Goal: Task Accomplishment & Management: Use online tool/utility

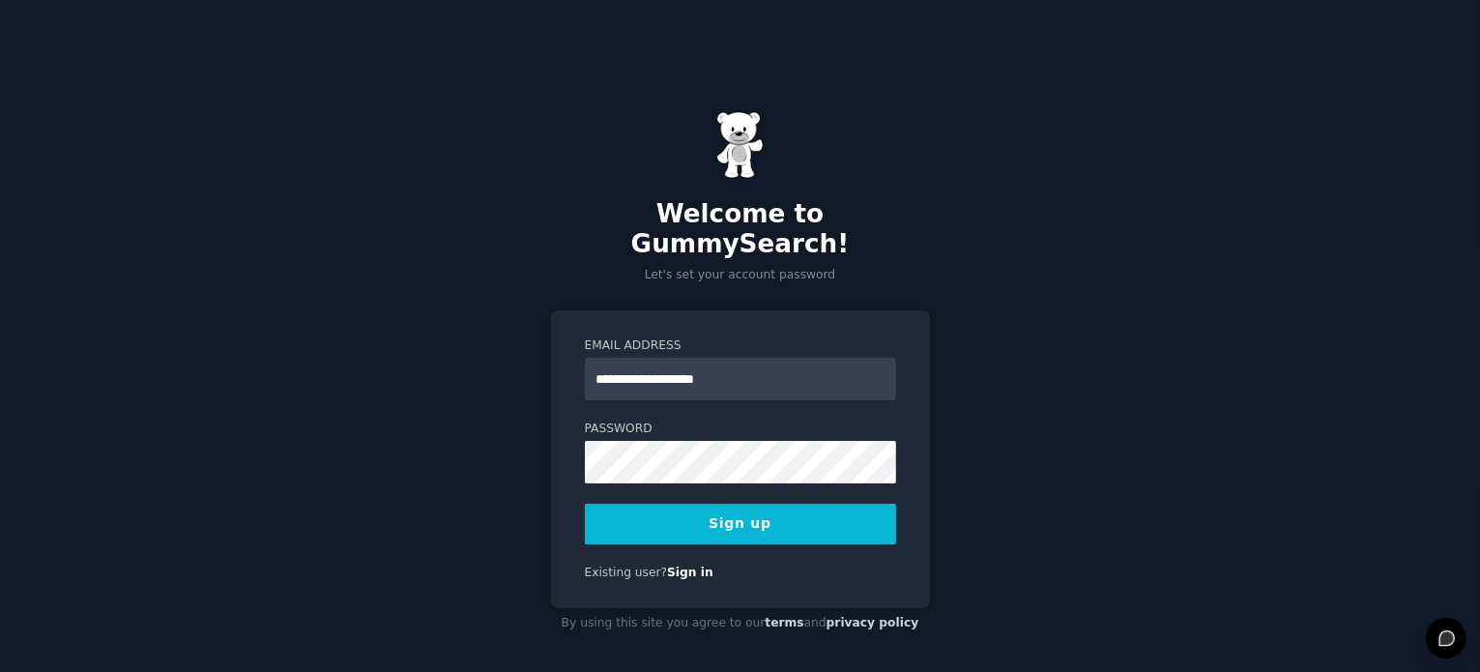
click at [437, 413] on div "**********" at bounding box center [740, 375] width 1480 height 672
click at [734, 505] on button "Sign up" at bounding box center [740, 524] width 311 height 41
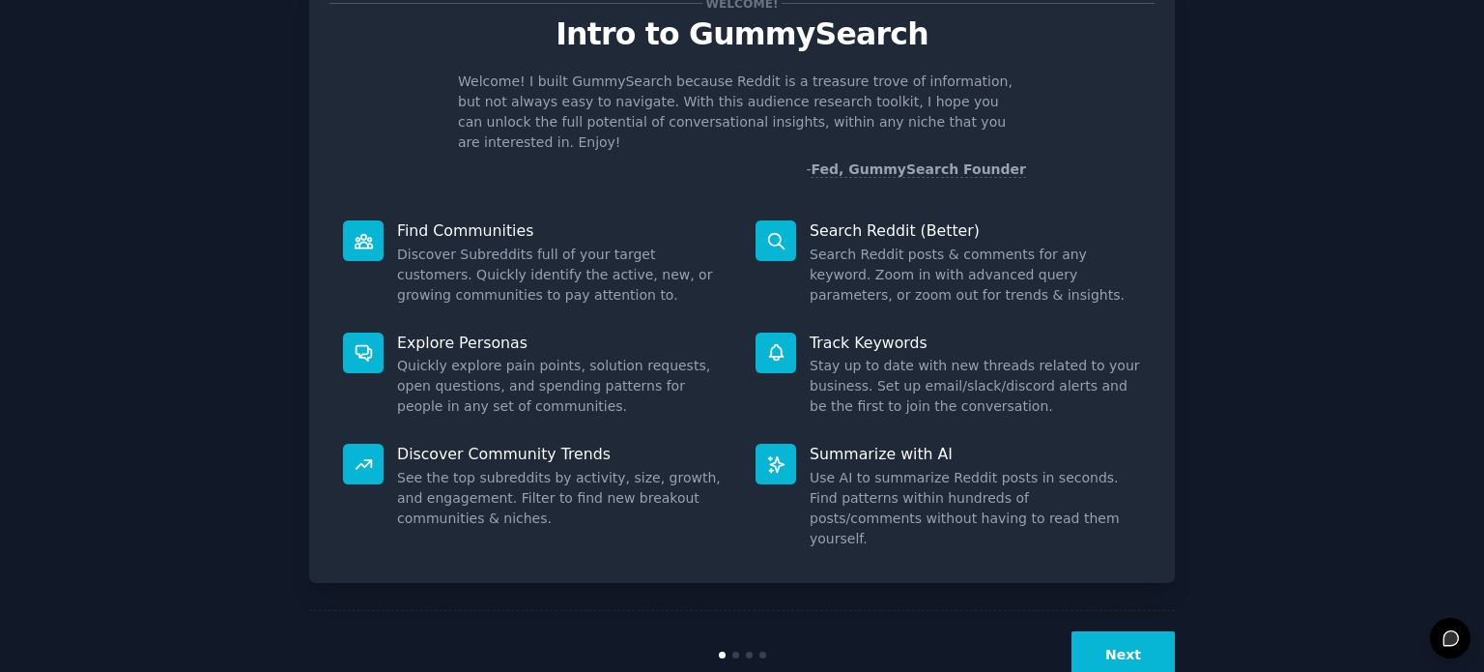
scroll to position [104, 0]
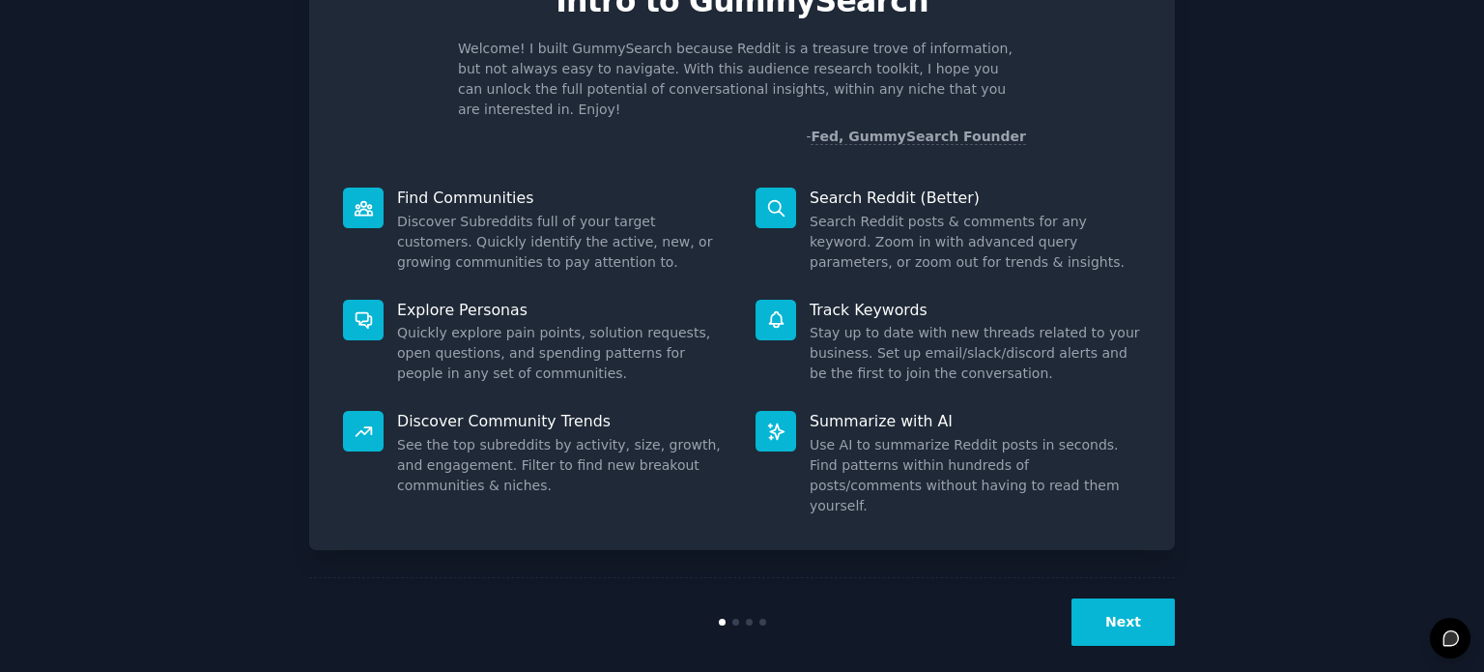
click at [1165, 614] on button "Next" at bounding box center [1123, 621] width 103 height 47
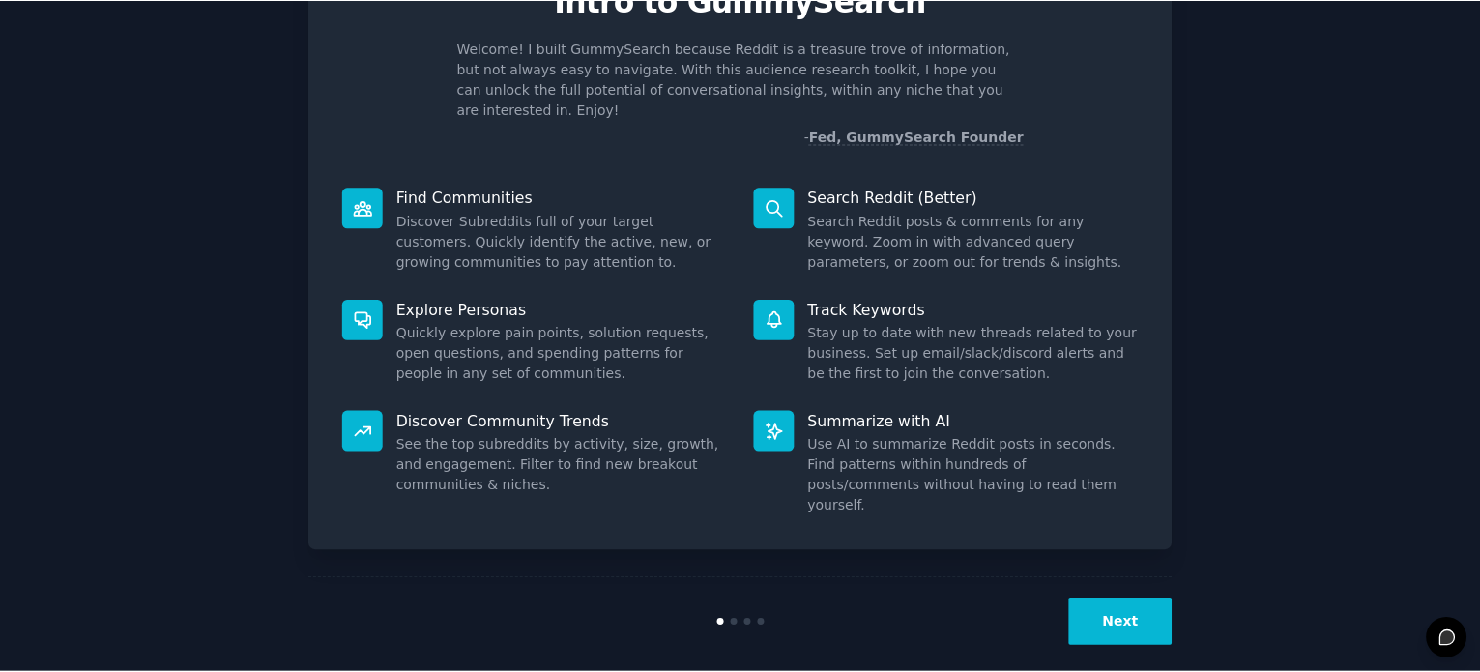
scroll to position [19, 0]
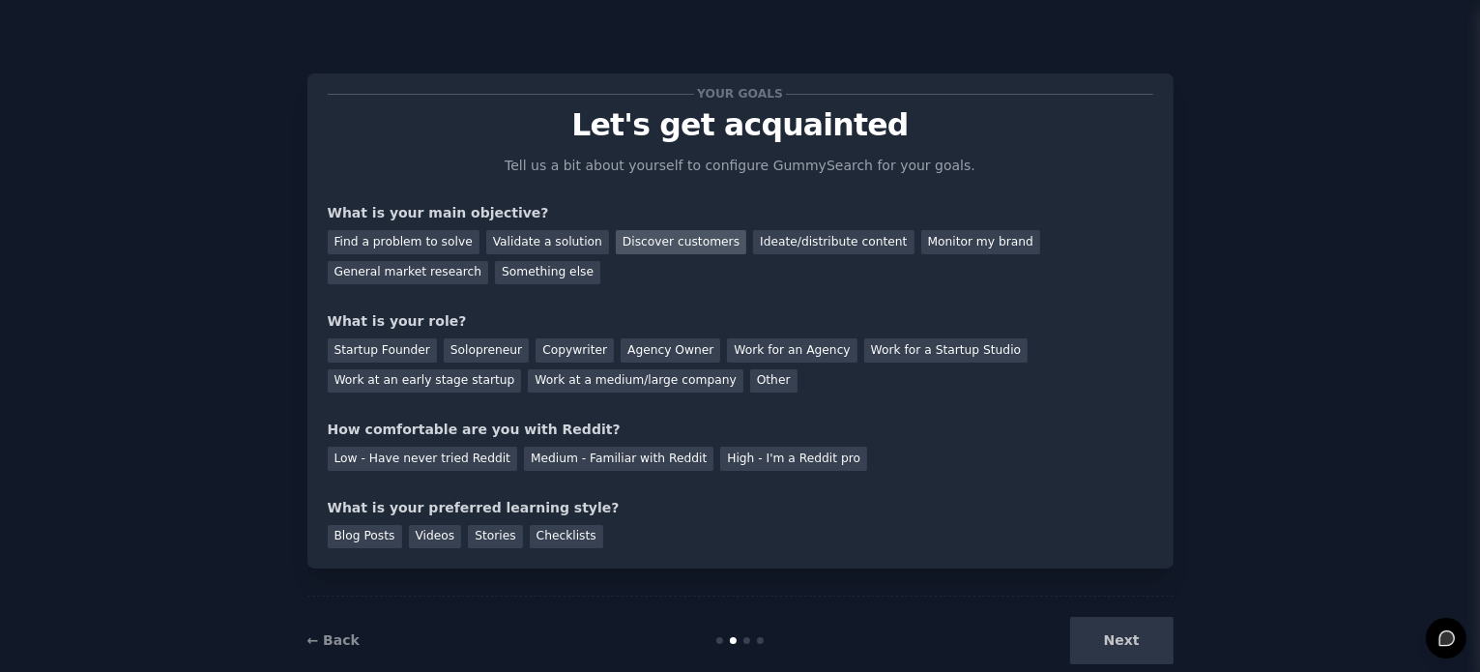
click at [645, 246] on div "Discover customers" at bounding box center [681, 242] width 130 height 24
click at [638, 379] on div "Work at a medium/large company" at bounding box center [635, 381] width 215 height 24
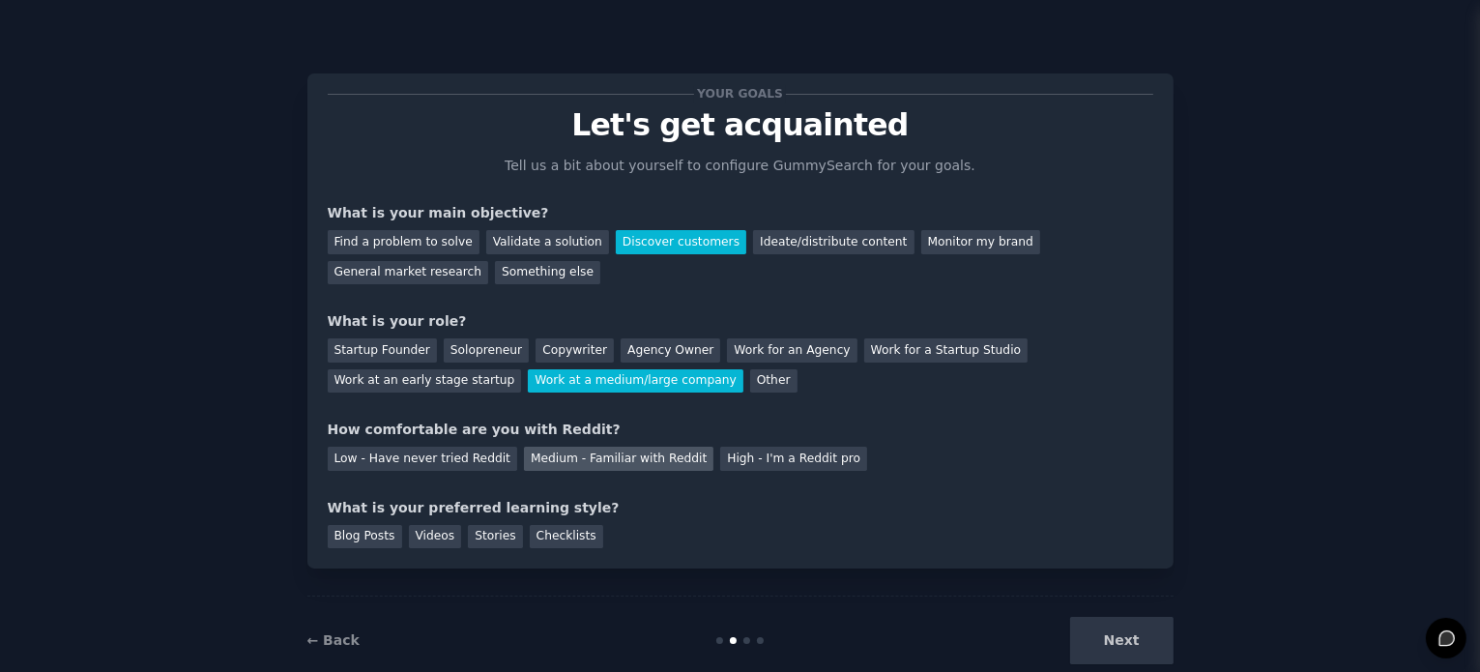
click at [591, 466] on div "Medium - Familiar with Reddit" at bounding box center [618, 458] width 189 height 24
click at [367, 535] on div "Blog Posts" at bounding box center [365, 537] width 74 height 24
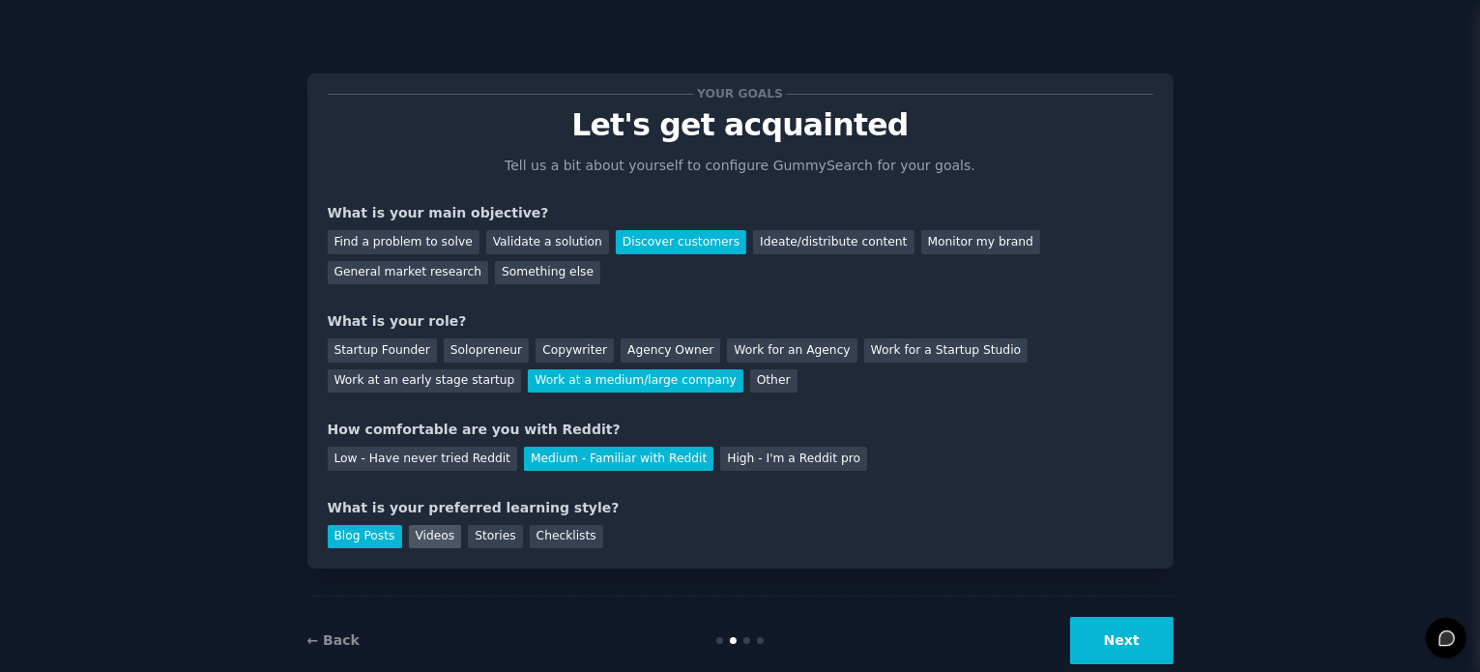
click at [423, 534] on div "Videos" at bounding box center [435, 537] width 53 height 24
click at [481, 534] on div "Stories" at bounding box center [495, 537] width 54 height 24
click at [537, 537] on div "Checklists" at bounding box center [566, 537] width 73 height 24
click at [484, 540] on div "Stories" at bounding box center [495, 537] width 54 height 24
click at [428, 541] on div "Videos" at bounding box center [435, 537] width 53 height 24
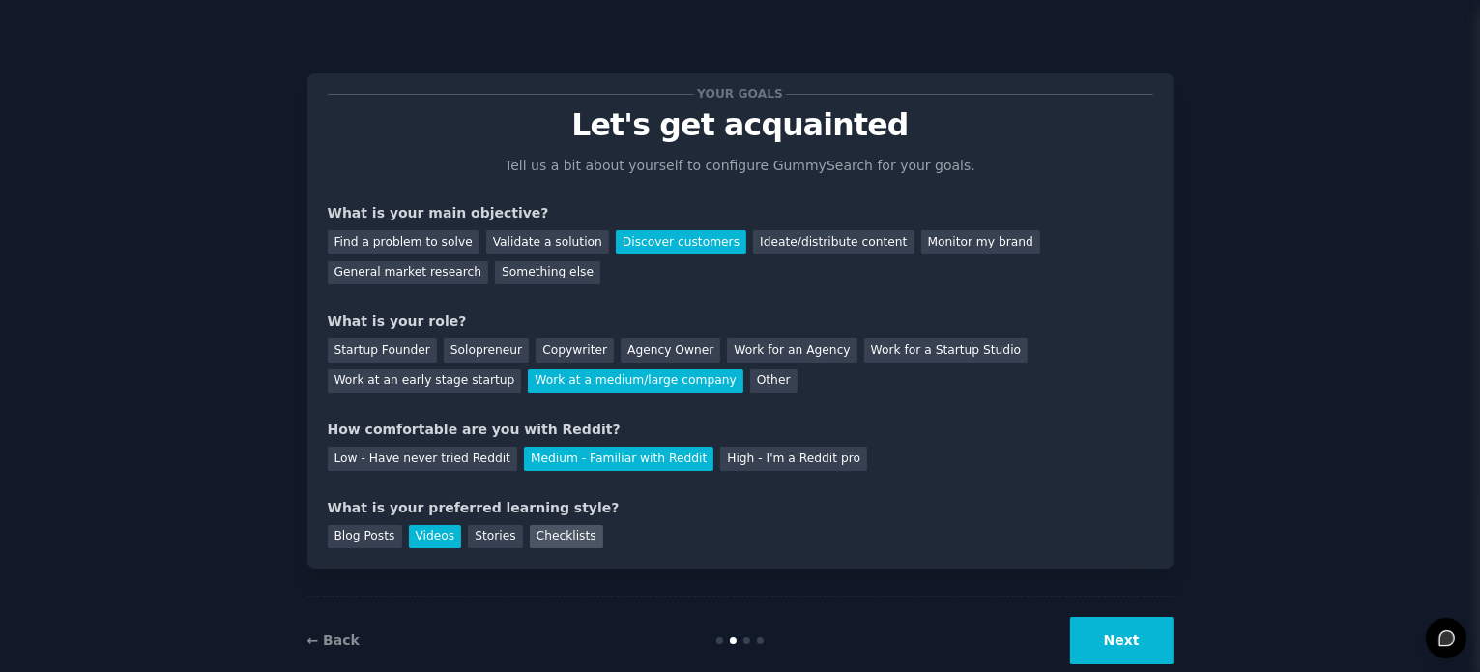
click at [545, 536] on div "Checklists" at bounding box center [566, 537] width 73 height 24
click at [1121, 653] on button "Next" at bounding box center [1121, 640] width 103 height 47
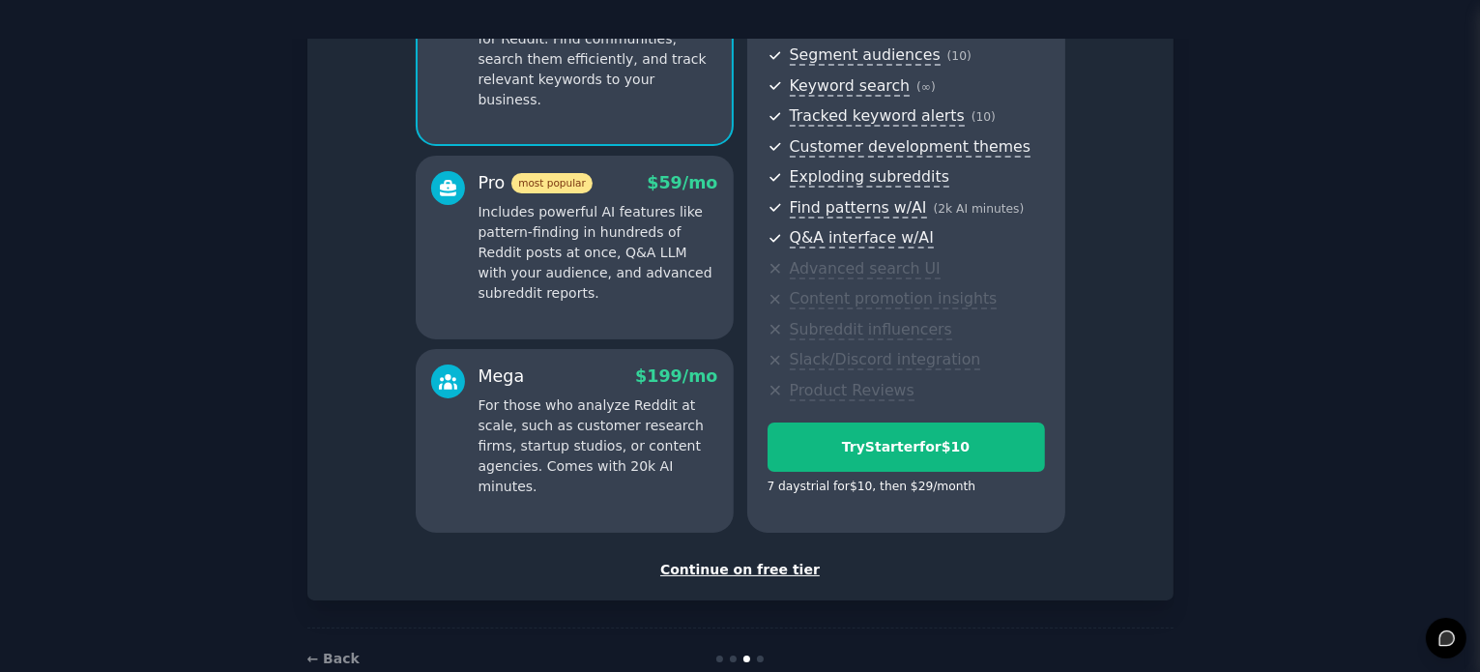
scroll to position [254, 0]
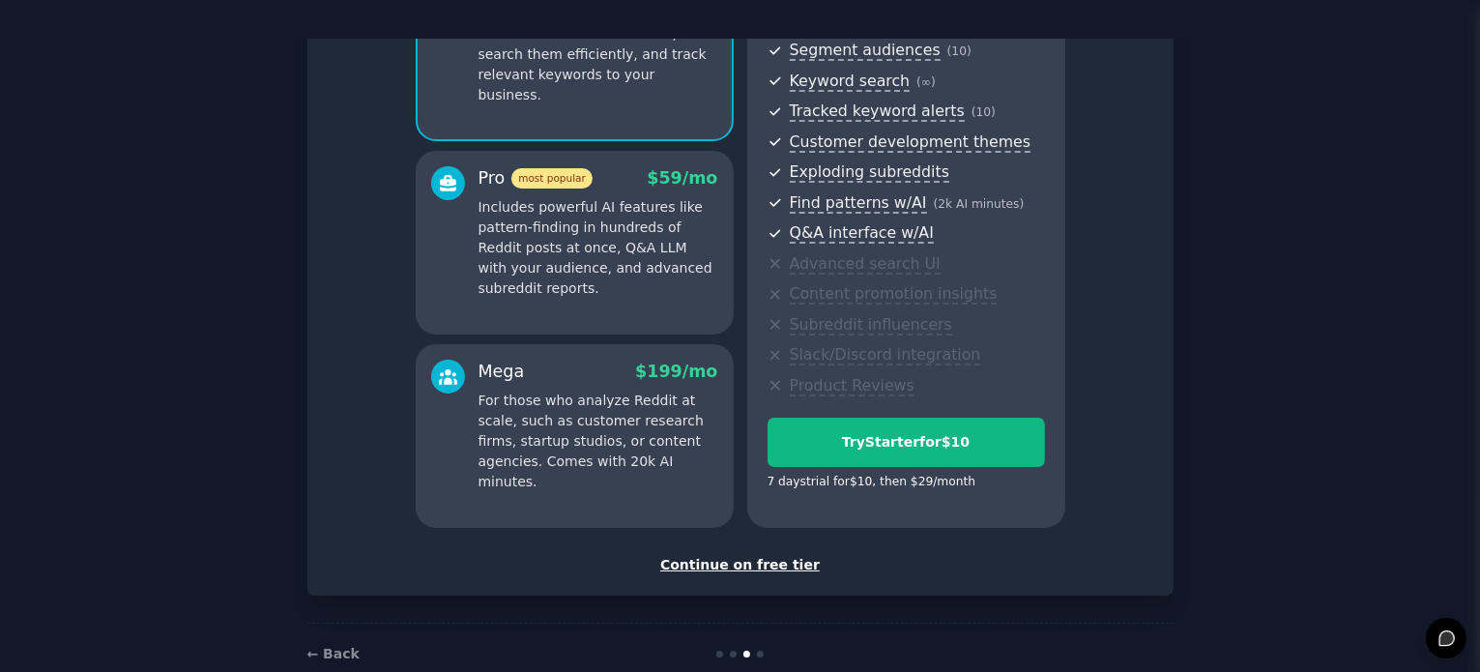
click at [731, 560] on div "Continue on free tier" at bounding box center [740, 565] width 825 height 20
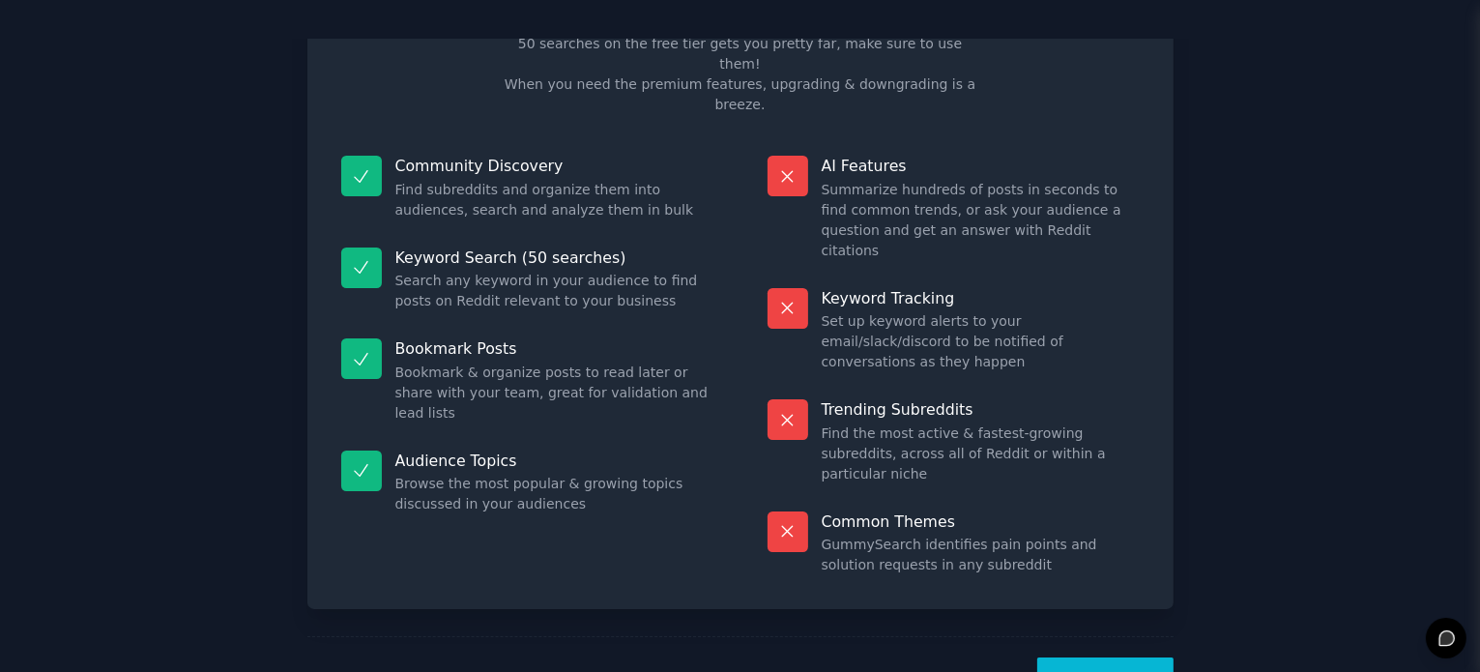
click at [1094, 657] on button "Let's Go!" at bounding box center [1104, 680] width 135 height 47
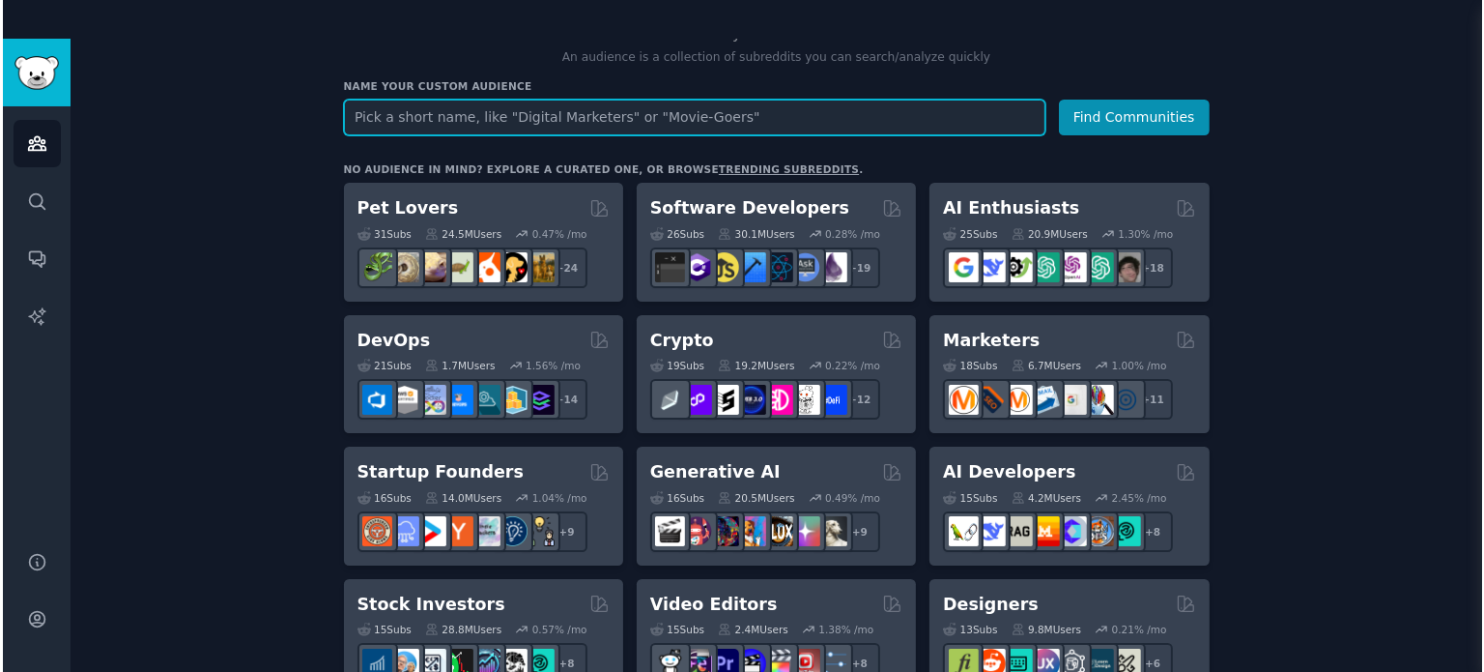
scroll to position [193, 0]
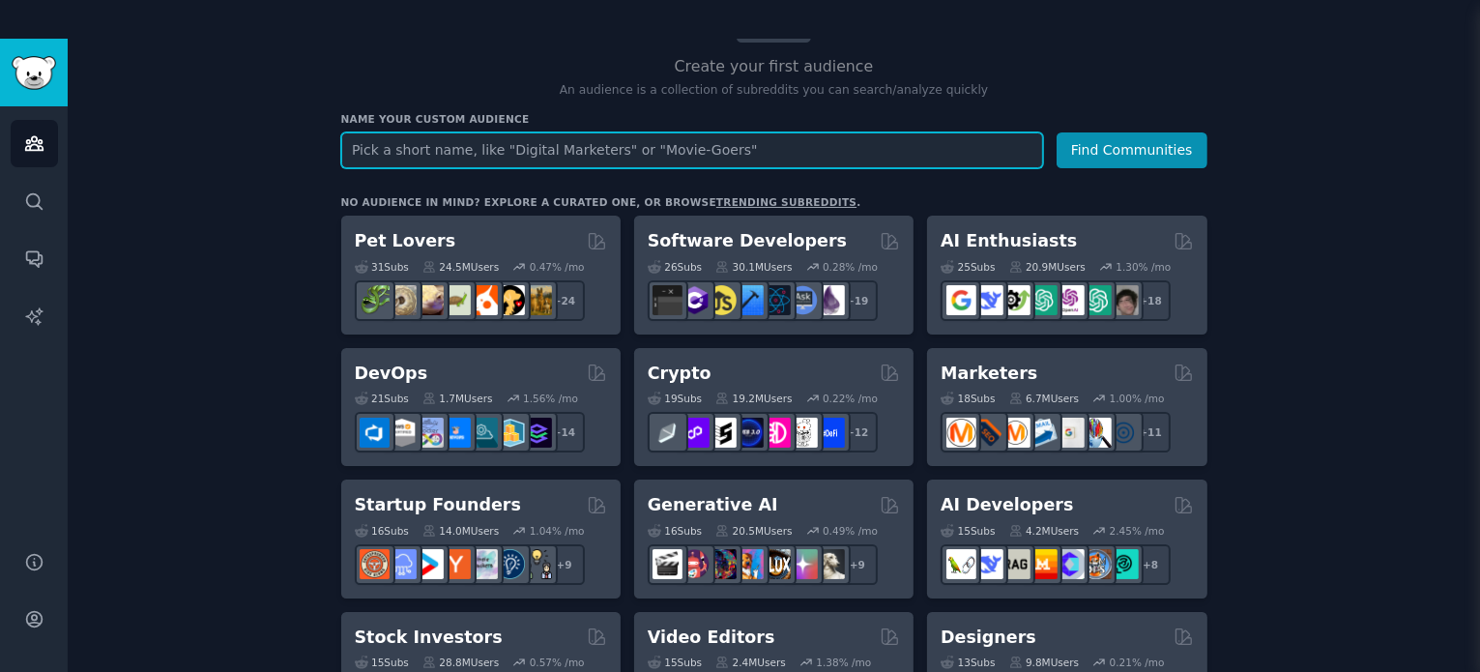
type input "a"
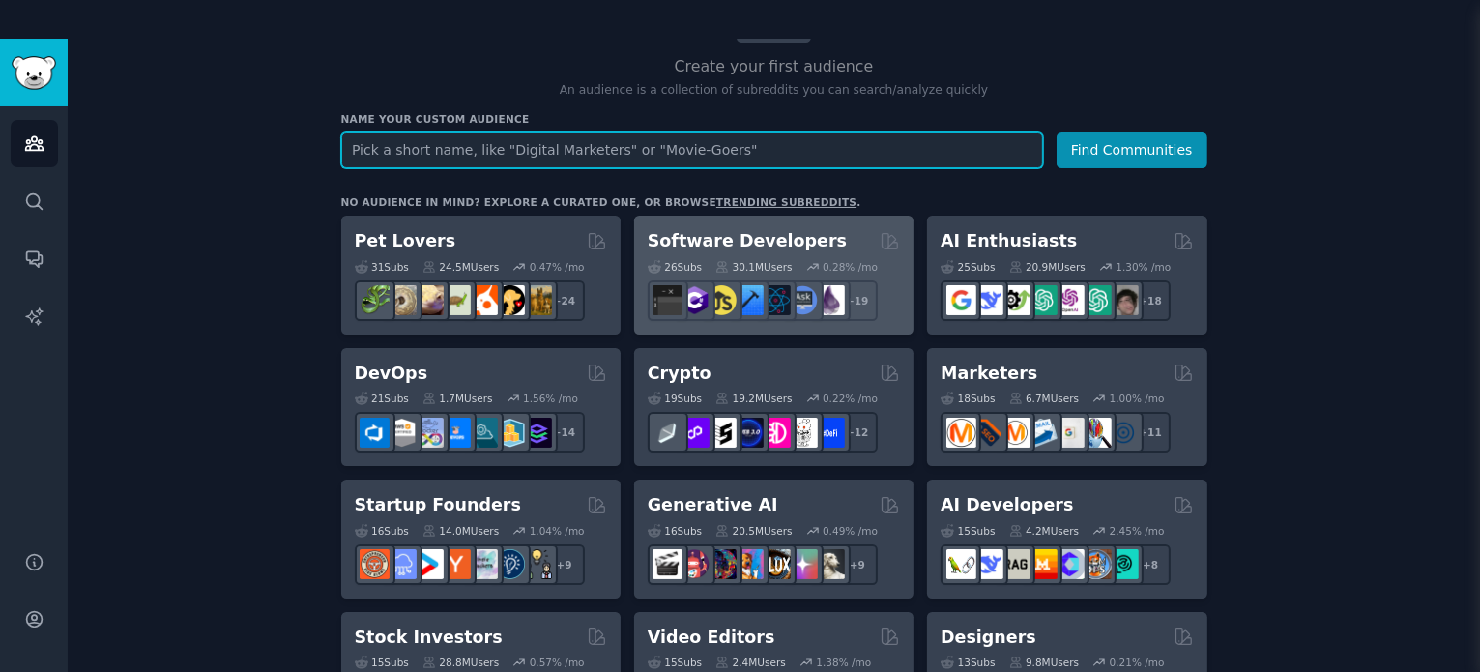
paste input "Compressed Air Duster"
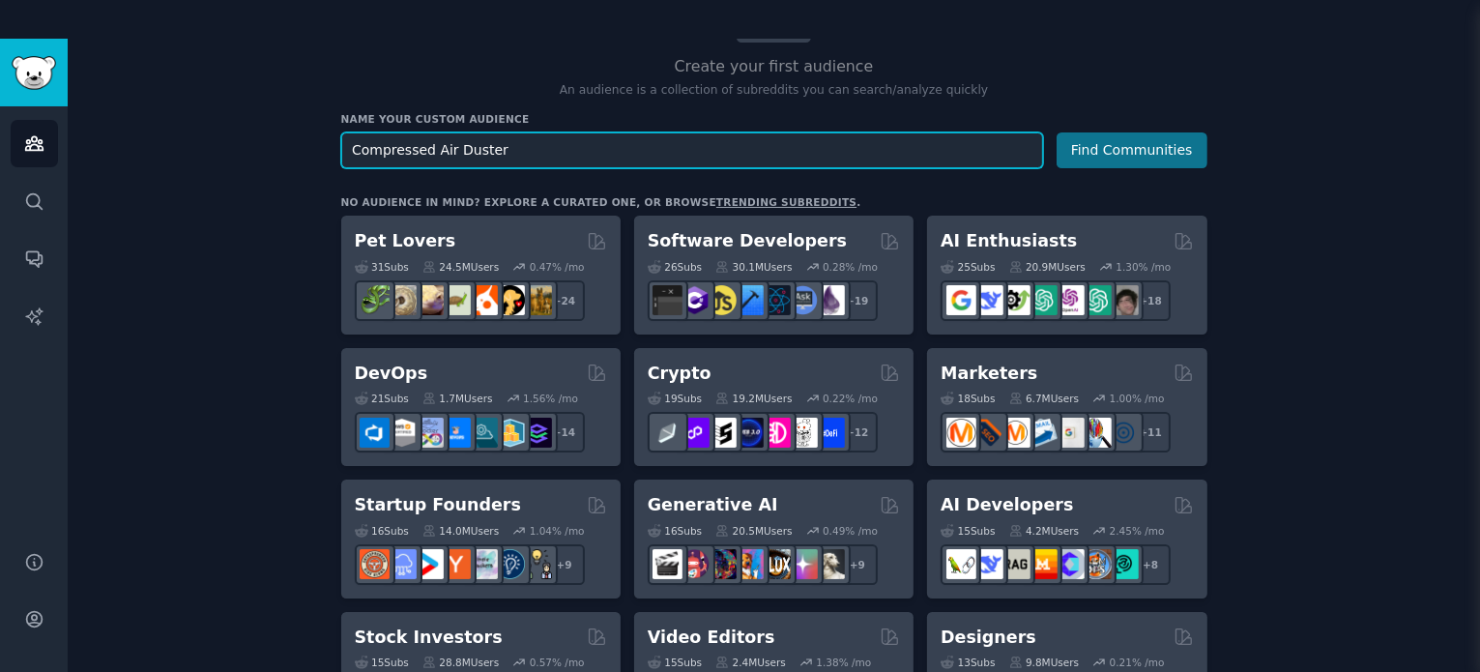
type input "Compressed Air Duster"
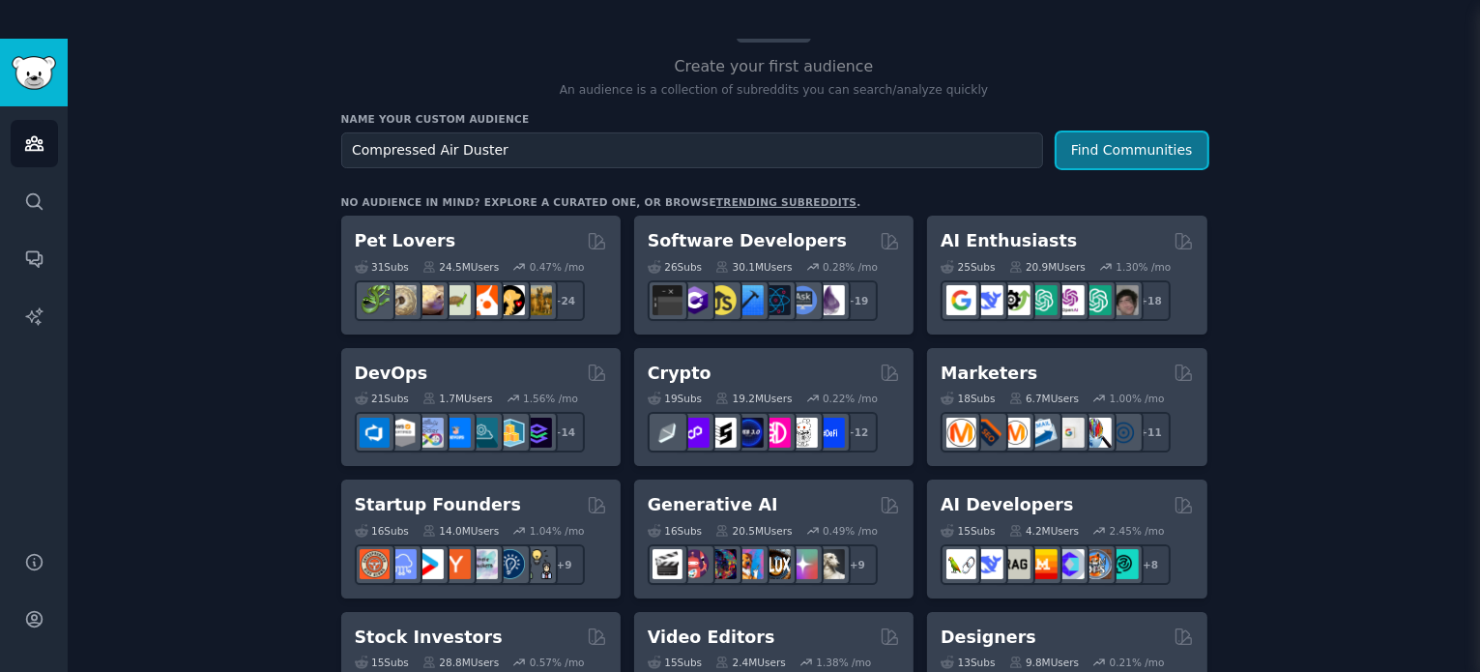
click at [1163, 158] on button "Find Communities" at bounding box center [1131, 150] width 151 height 36
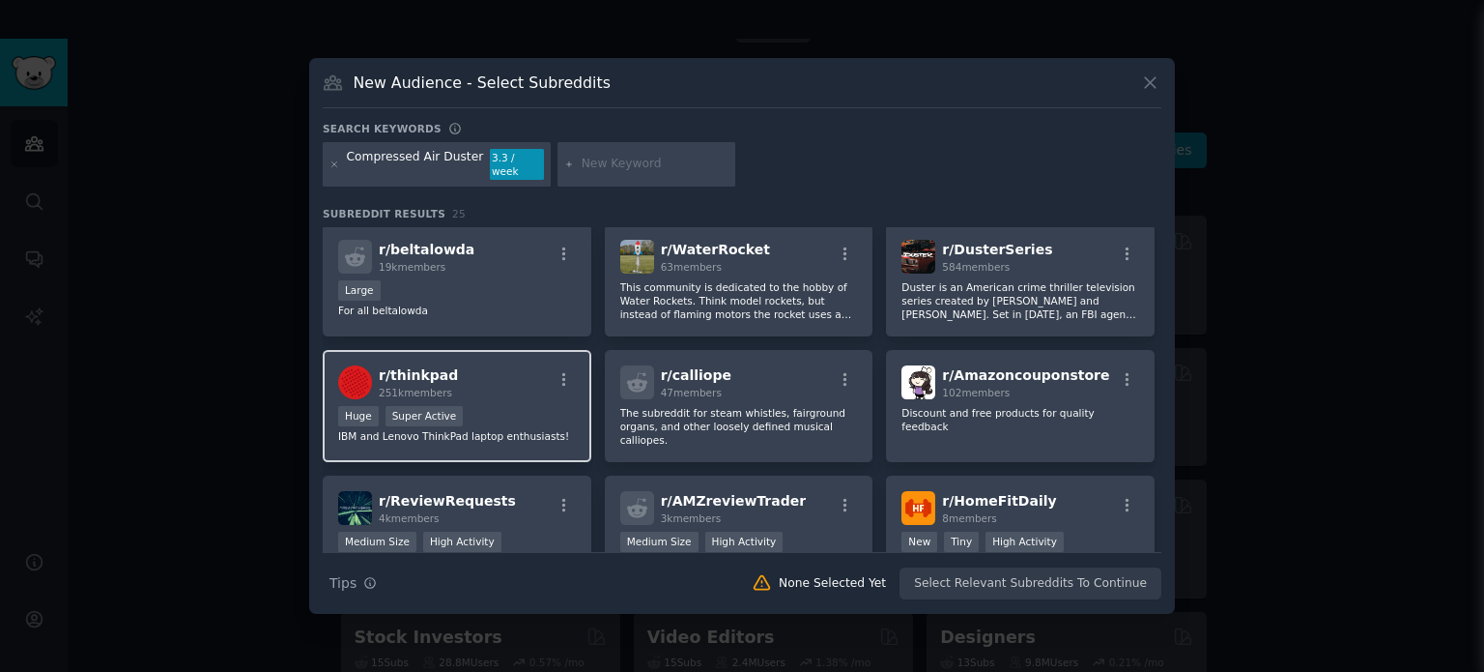
scroll to position [269, 0]
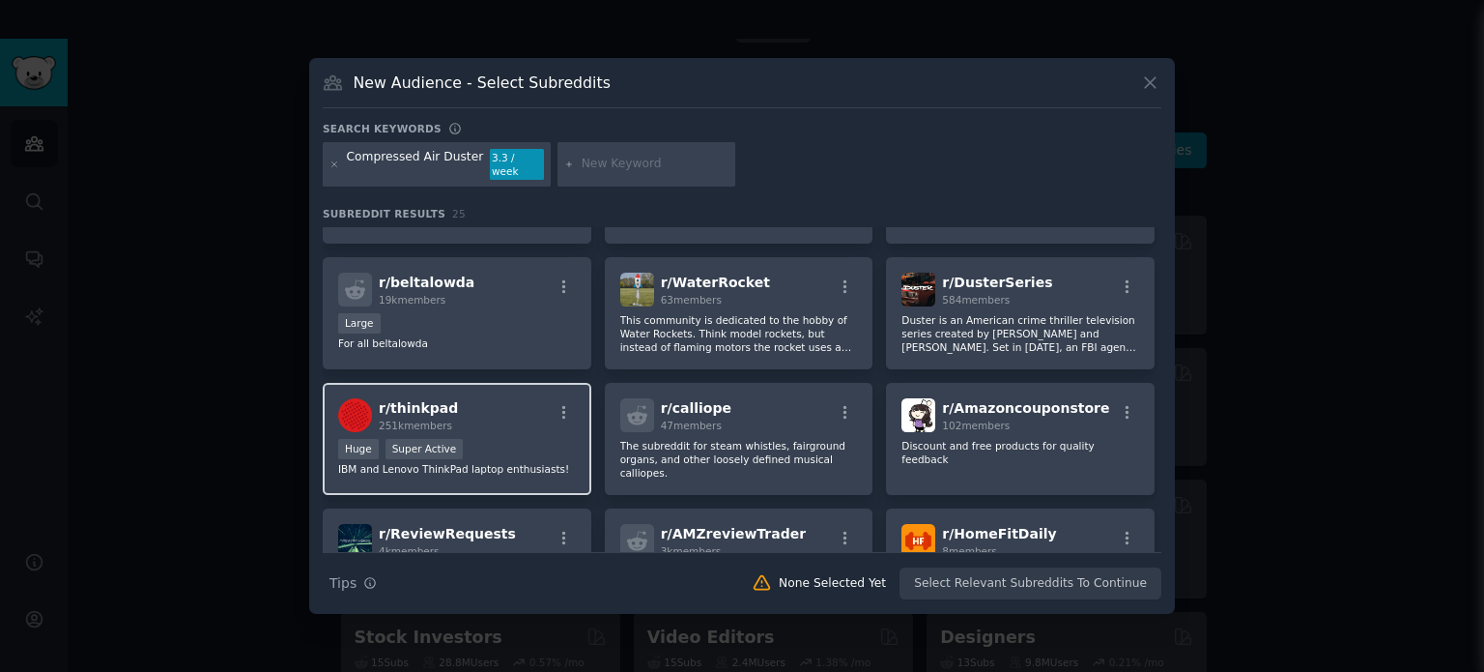
click at [418, 400] on span "r/ thinkpad" at bounding box center [418, 407] width 79 height 15
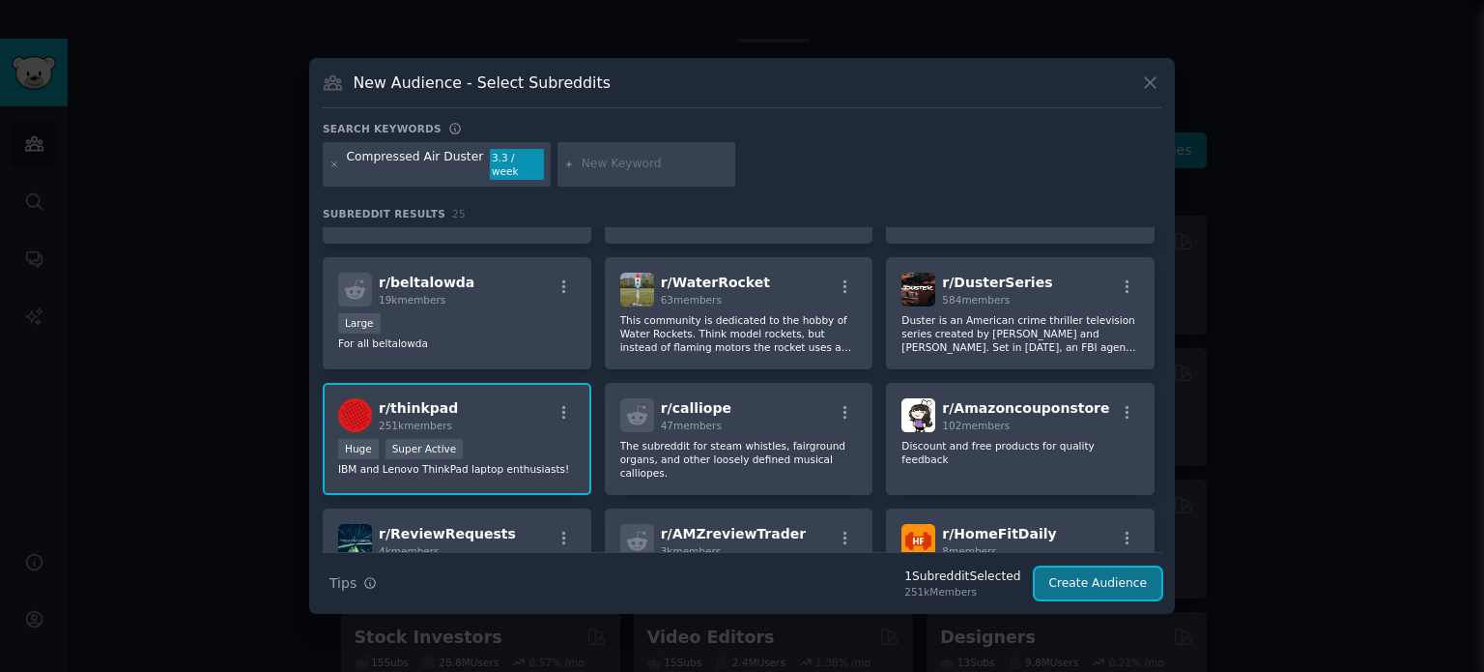
click at [1083, 584] on button "Create Audience" at bounding box center [1099, 583] width 128 height 33
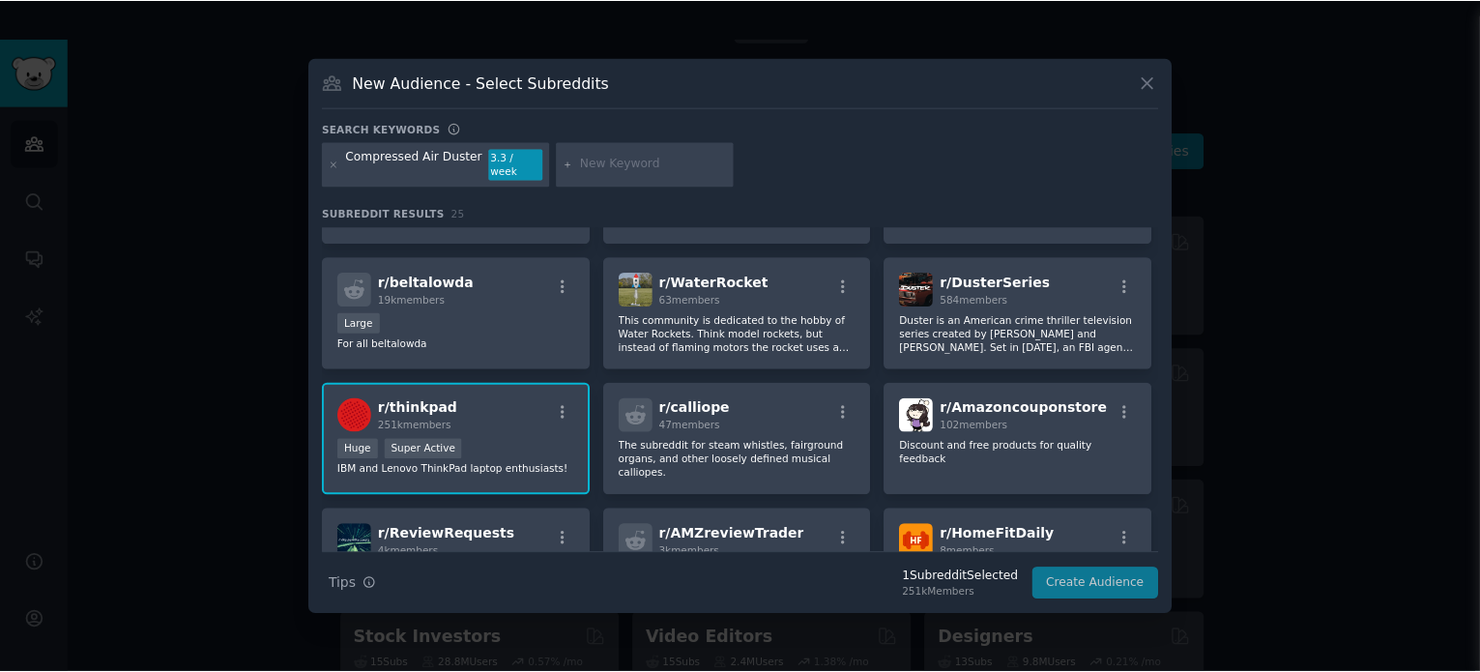
scroll to position [0, 0]
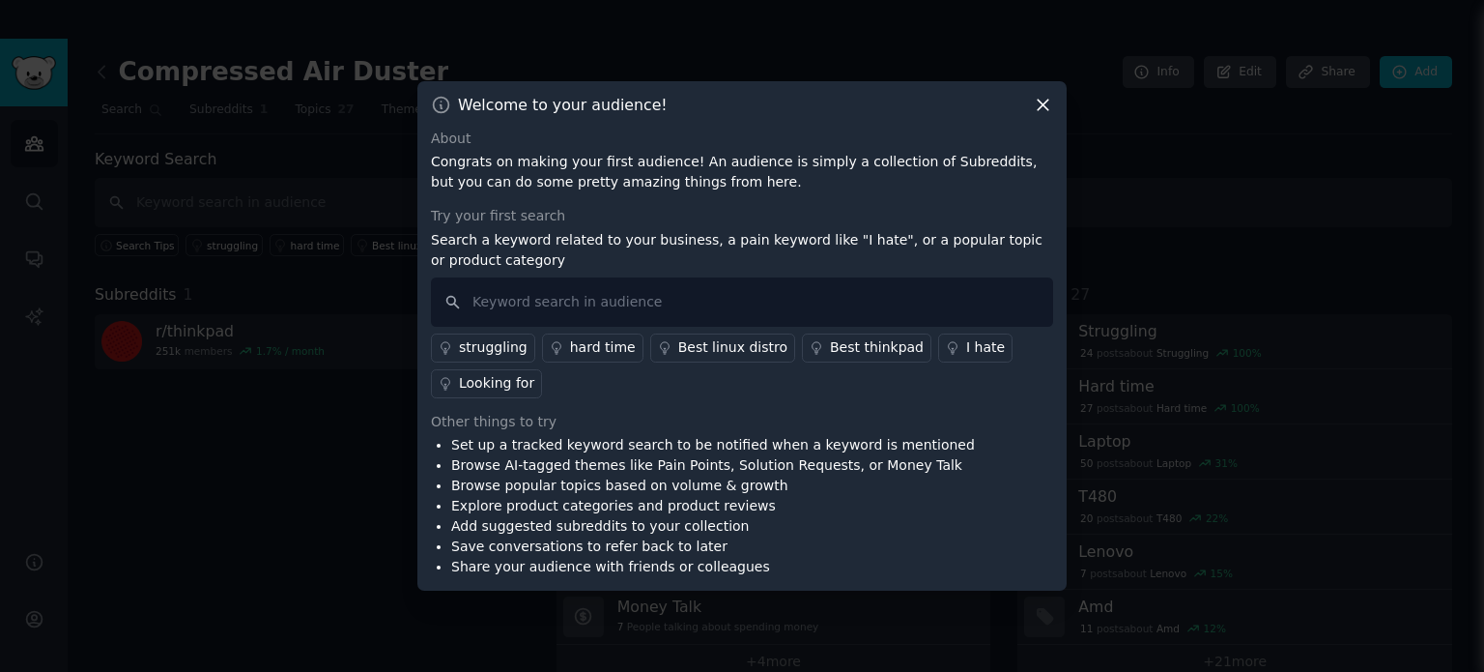
click at [563, 463] on li "Browse AI-tagged themes like Pain Points, Solution Requests, or Money Talk" at bounding box center [713, 465] width 524 height 20
click at [502, 389] on div "Looking for" at bounding box center [496, 383] width 75 height 20
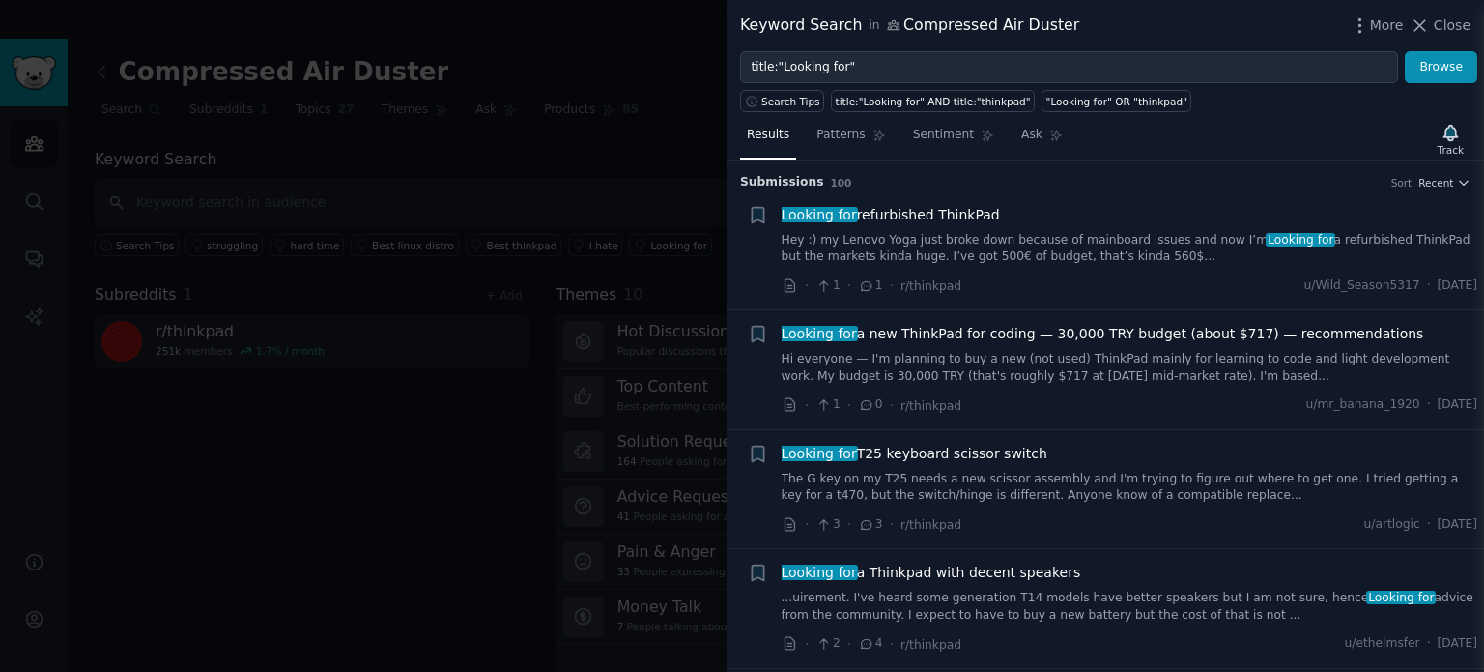
click at [564, 407] on div at bounding box center [742, 336] width 1484 height 672
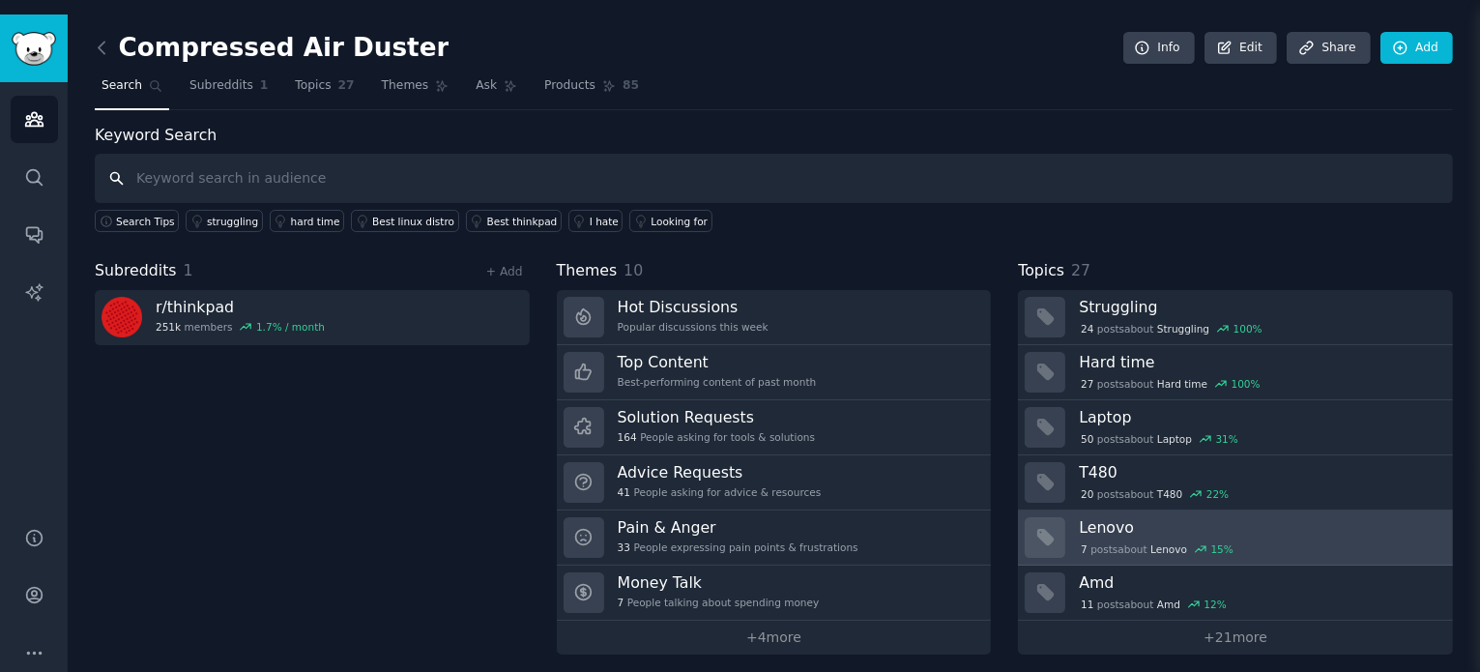
scroll to position [39, 0]
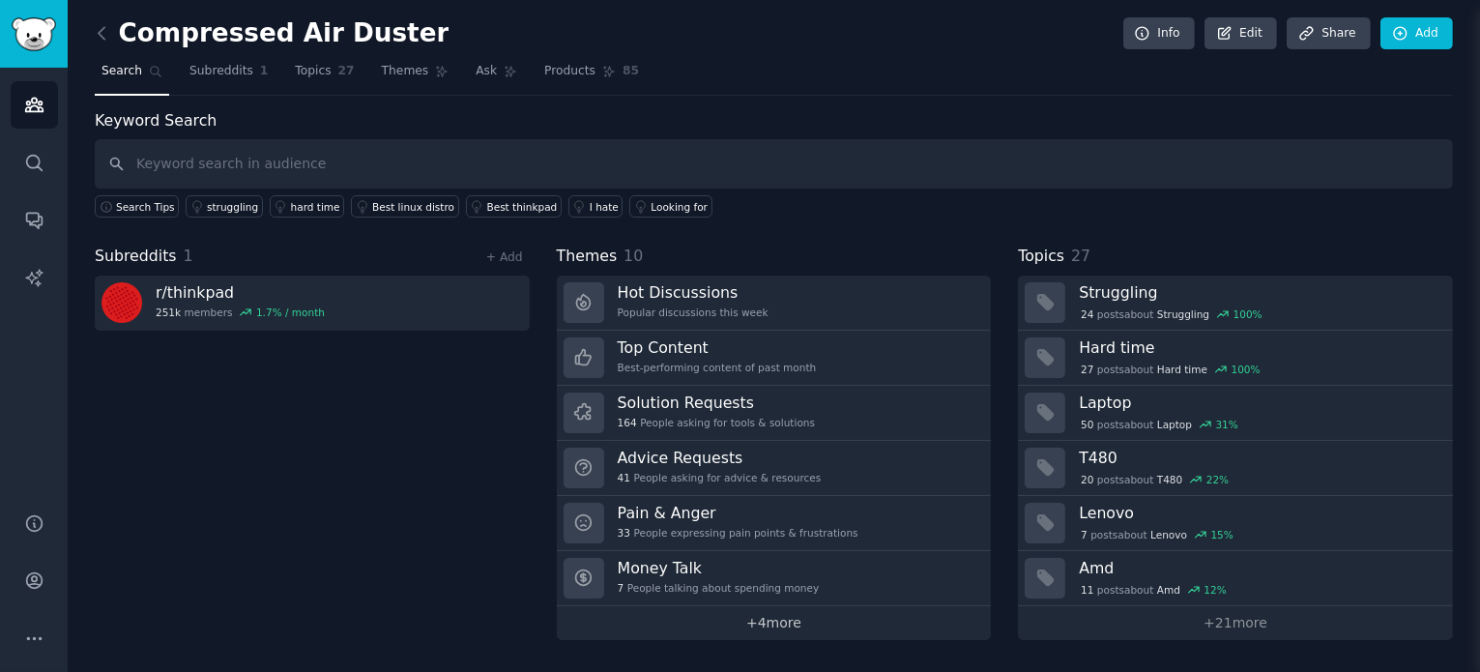
click at [787, 635] on link "+ 4 more" at bounding box center [774, 623] width 435 height 34
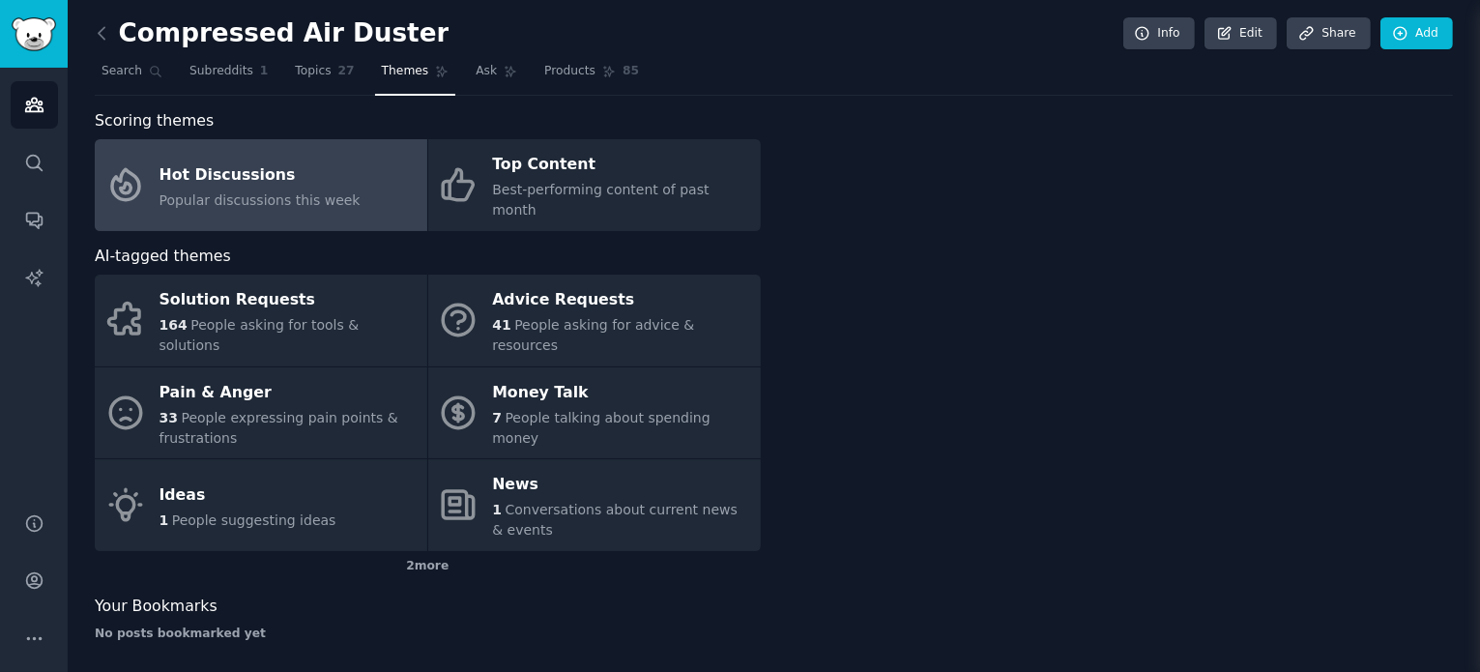
click at [274, 190] on div "Popular discussions this week" at bounding box center [259, 200] width 201 height 20
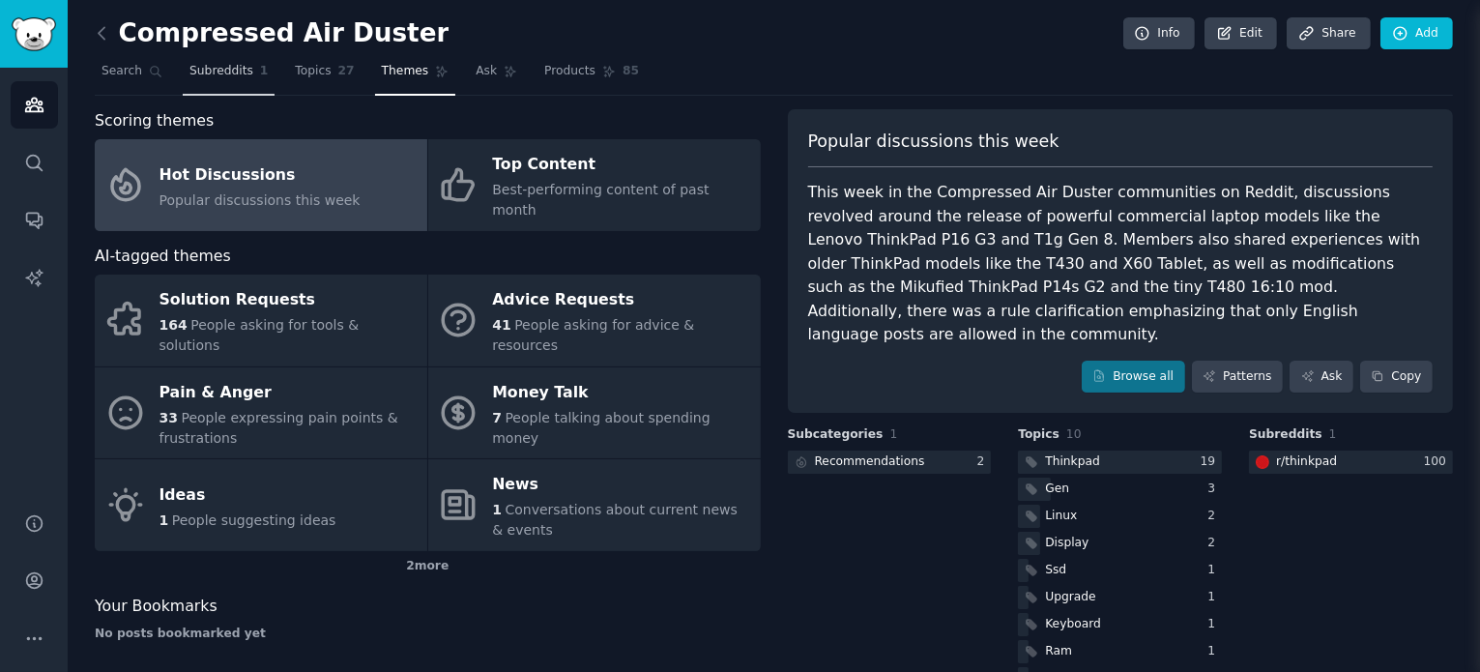
click at [226, 72] on span "Subreddits" at bounding box center [221, 71] width 64 height 17
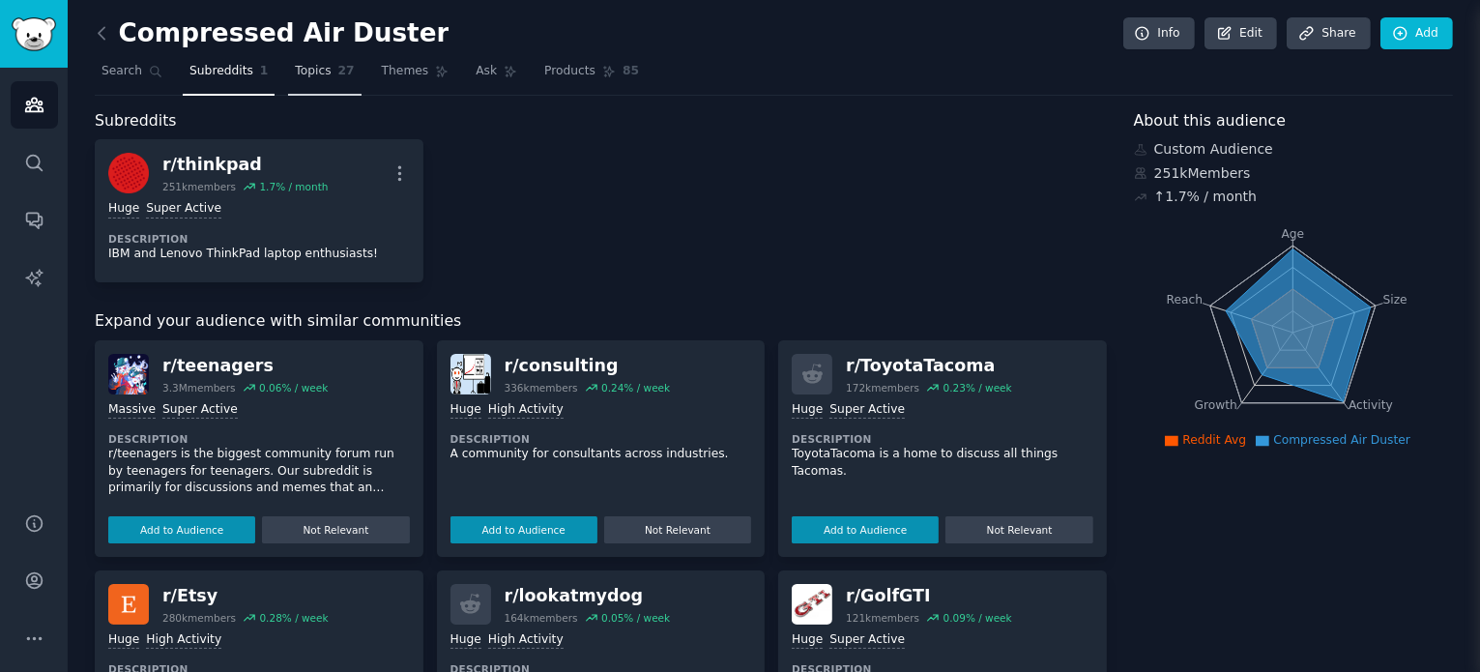
click at [308, 57] on link "Topics 27" at bounding box center [324, 76] width 72 height 40
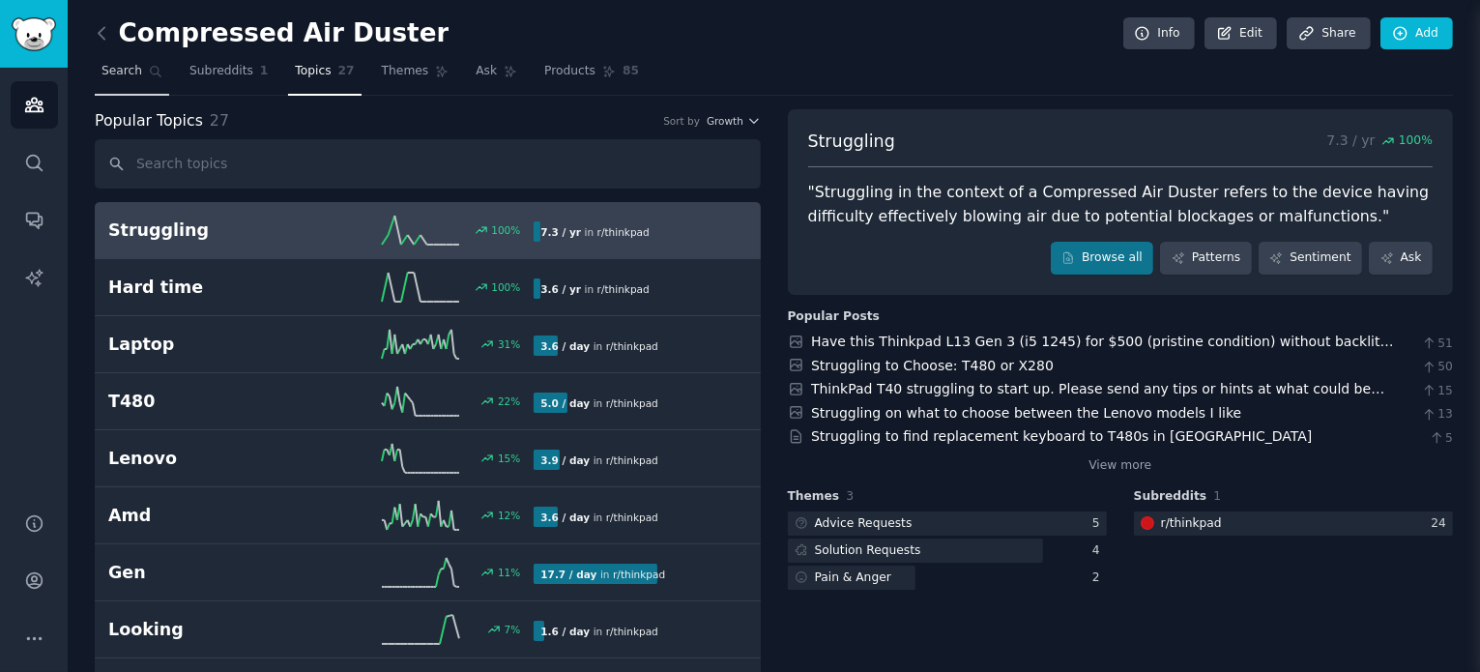
click at [125, 72] on span "Search" at bounding box center [121, 71] width 41 height 17
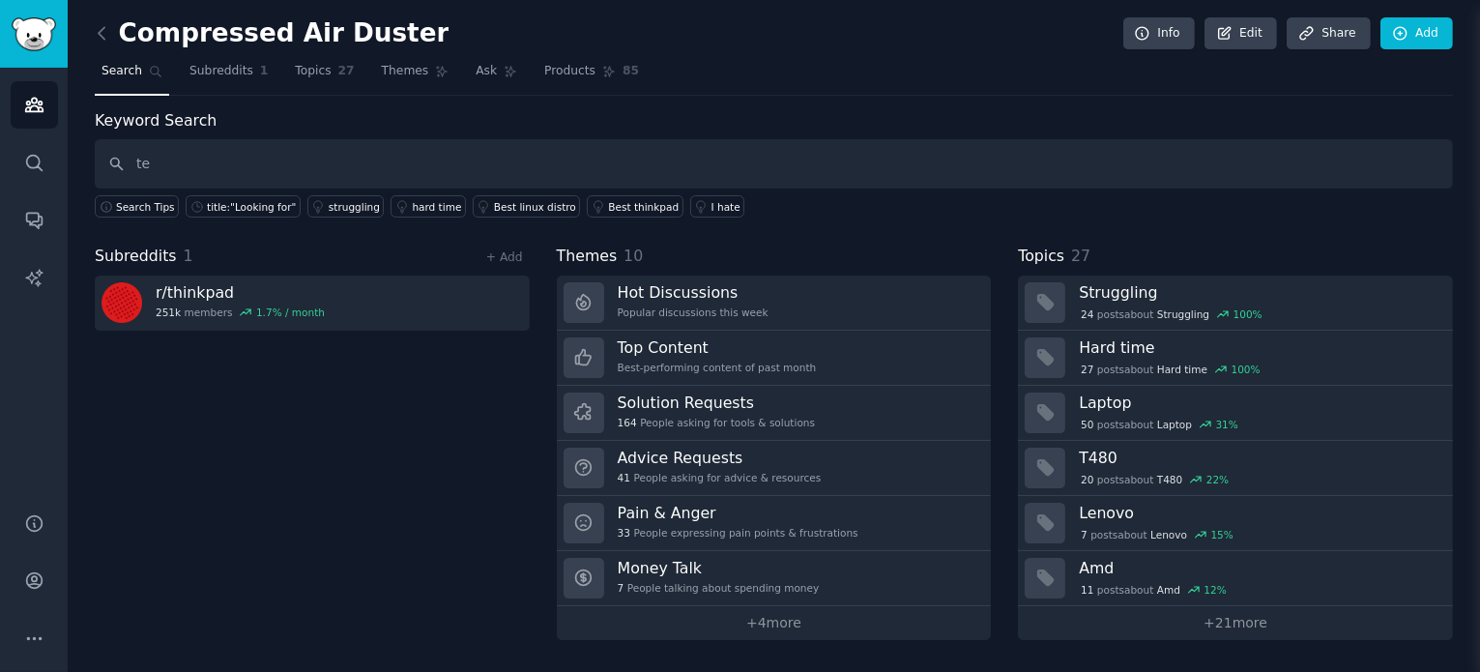
type input "t"
paste input "Computer cleaning"
type input "Computer cleaning"
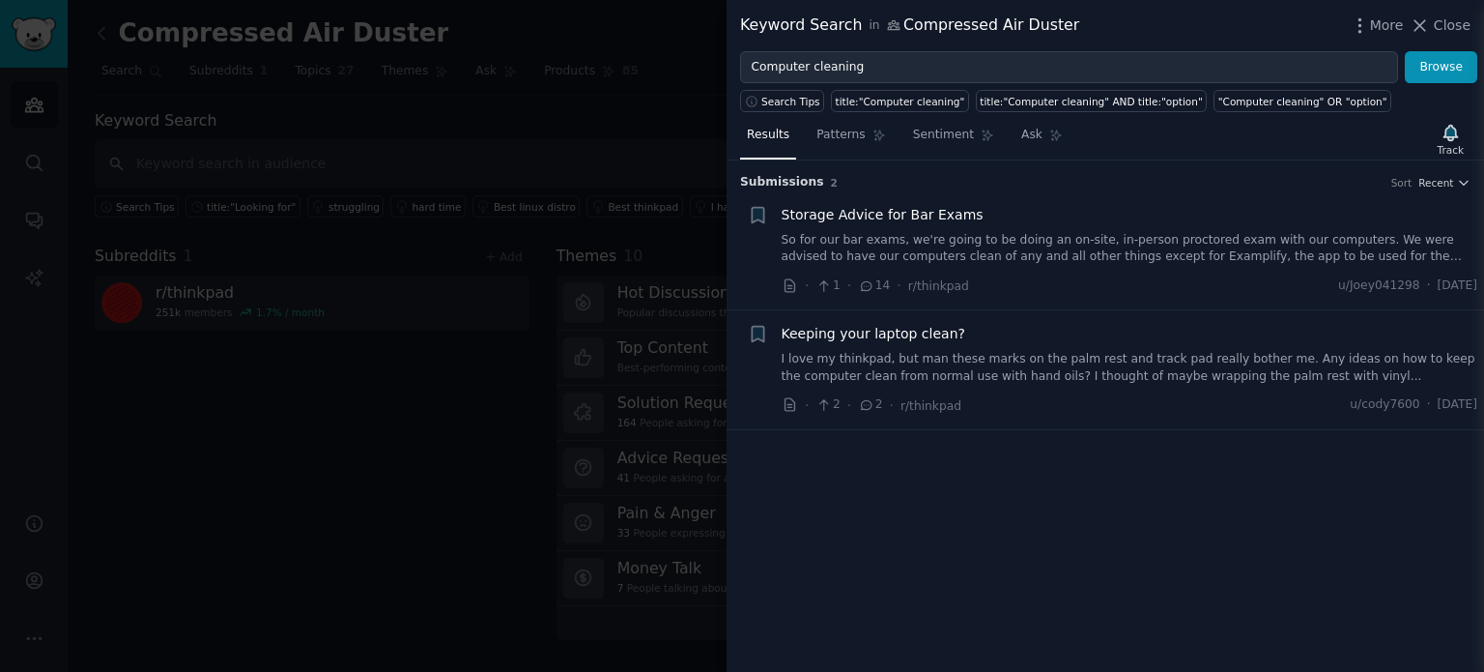
click at [482, 270] on div at bounding box center [742, 336] width 1484 height 672
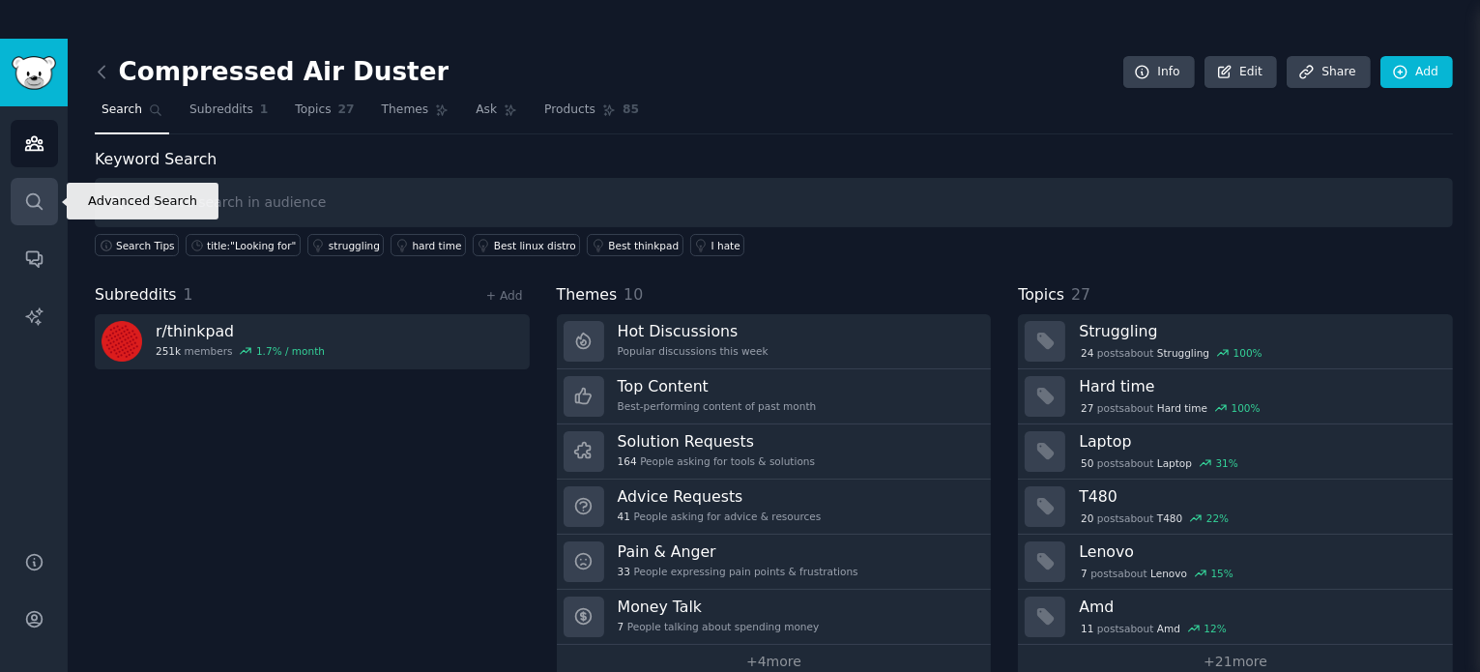
click at [33, 192] on icon "Sidebar" at bounding box center [34, 201] width 20 height 20
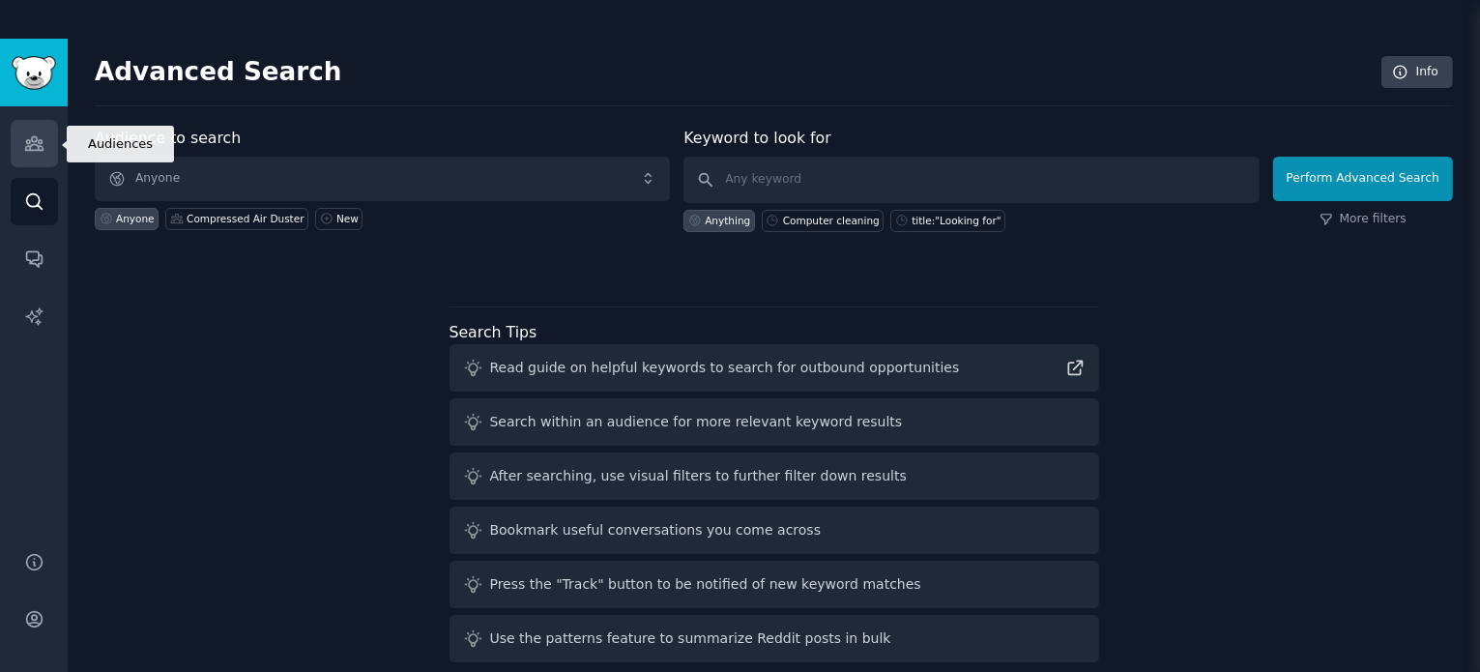
click at [41, 140] on icon "Sidebar" at bounding box center [33, 144] width 17 height 14
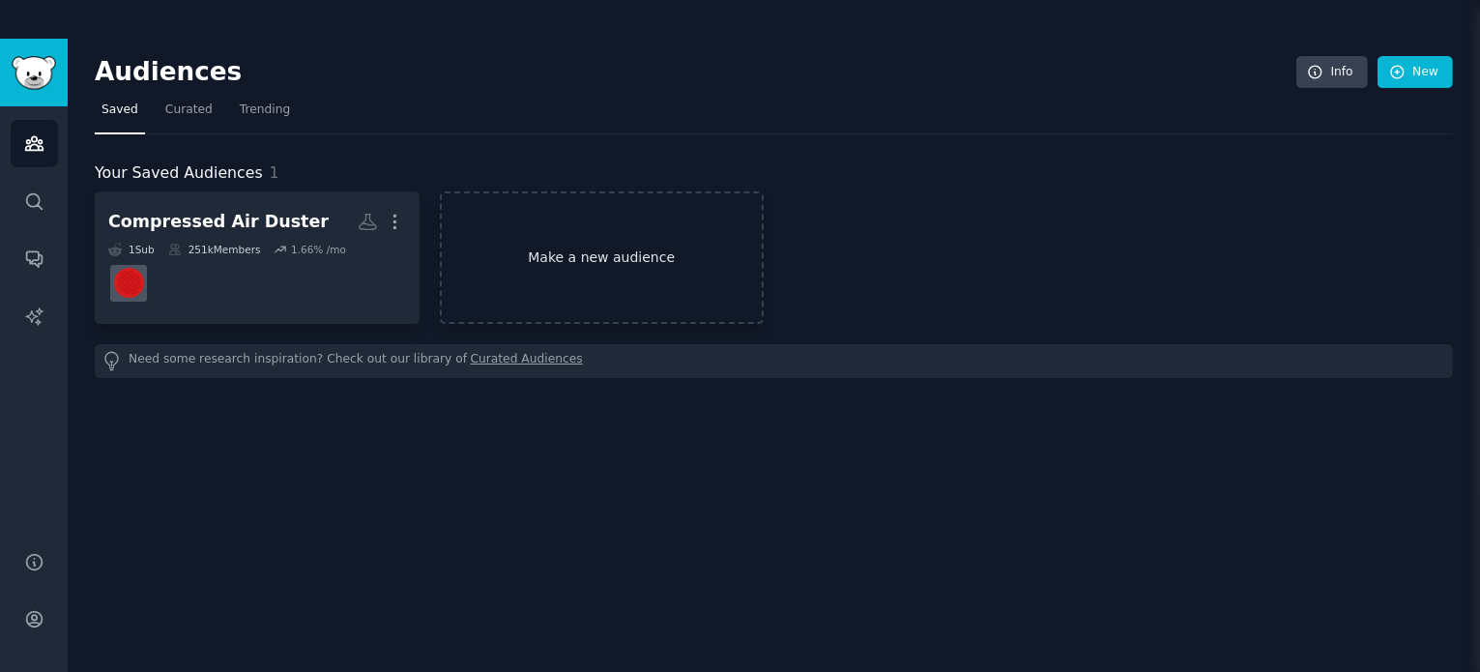
click at [573, 256] on link "Make a new audience" at bounding box center [602, 257] width 325 height 132
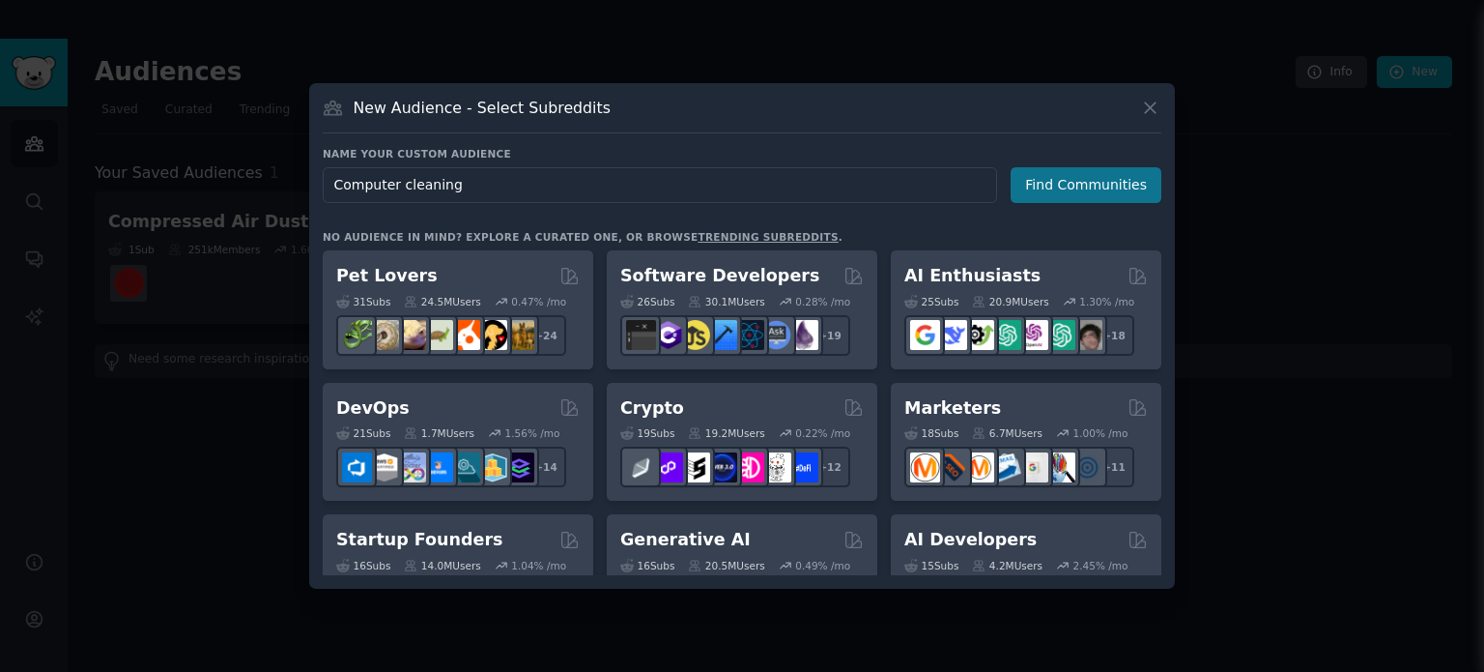
type input "Computer cleaning"
click at [1092, 192] on button "Find Communities" at bounding box center [1086, 185] width 151 height 36
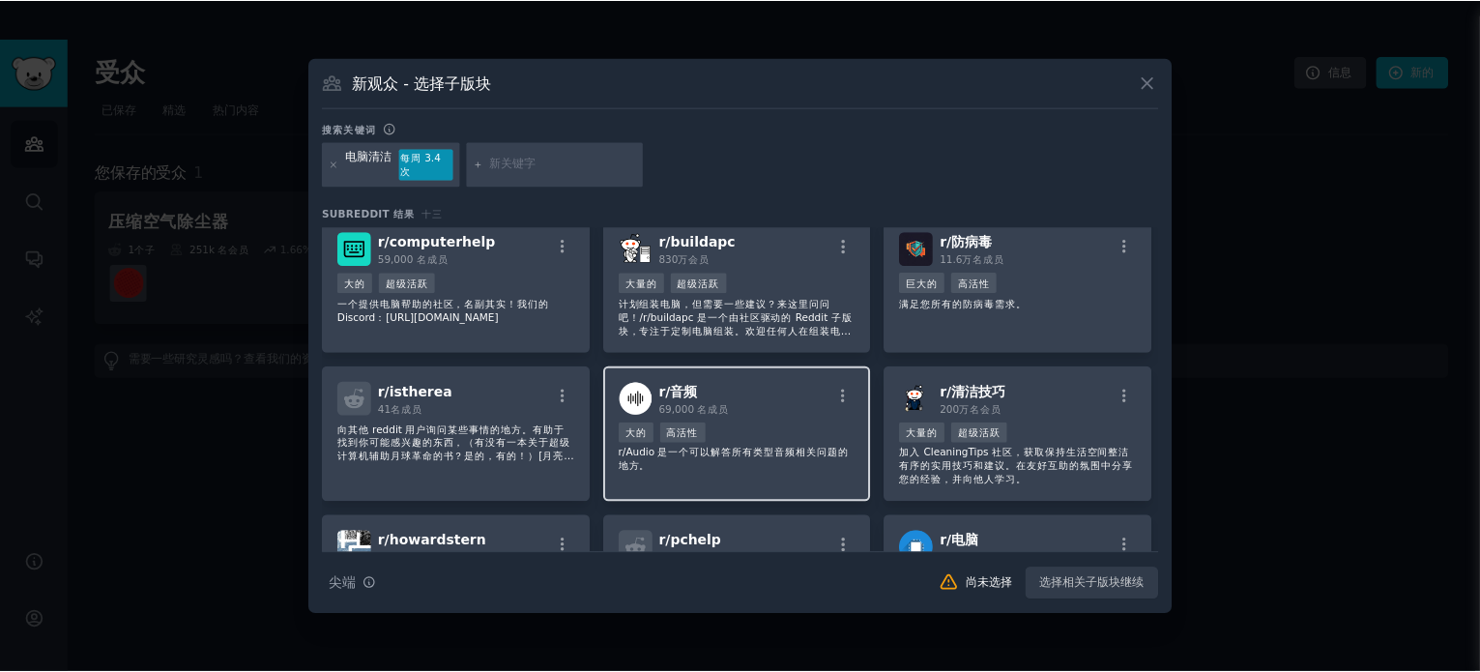
scroll to position [193, 0]
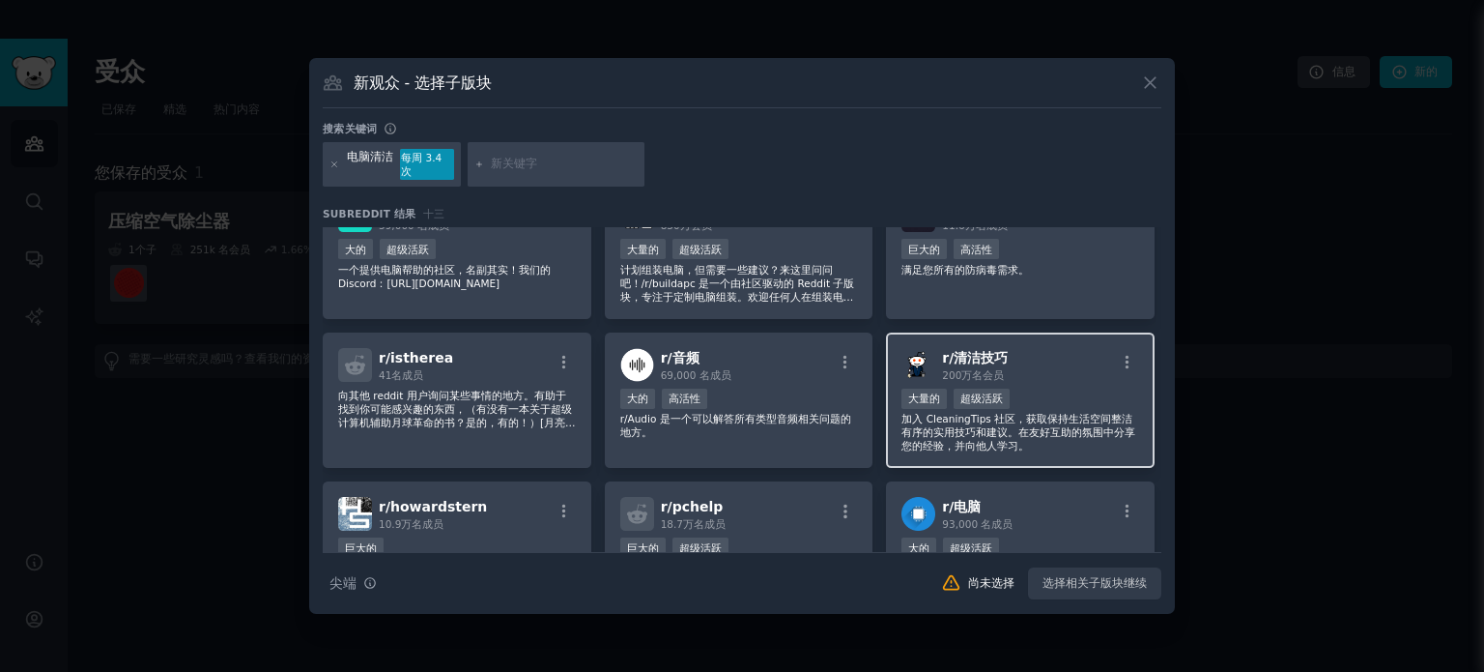
click at [1017, 415] on font "加入 CleaningTips 社区，获取保持生活空间整洁有序的实用技巧和建议。在友好互助的氛围中分享您的经验，并向他人学习。" at bounding box center [1019, 432] width 234 height 39
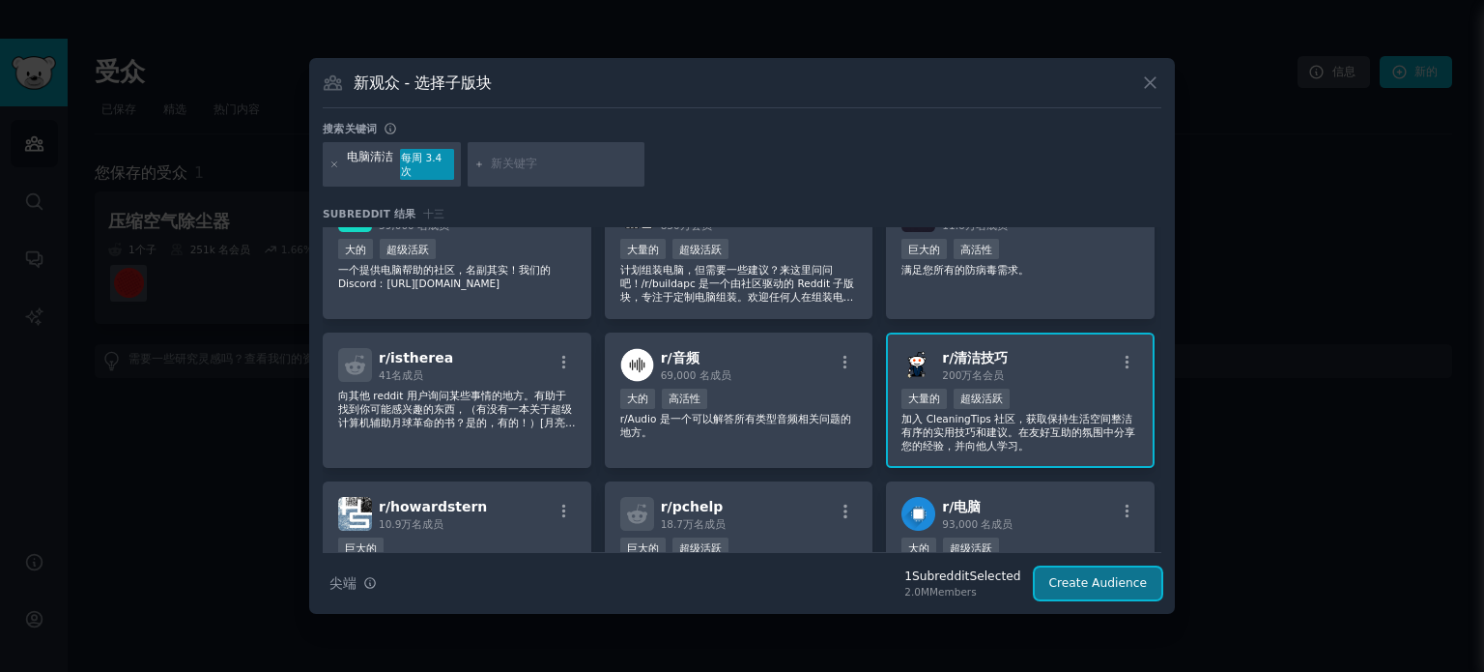
click at [1081, 594] on div "搜索提示 尖端 1 Subreddit Selected 2.0M Members Create Audience" at bounding box center [742, 576] width 839 height 48
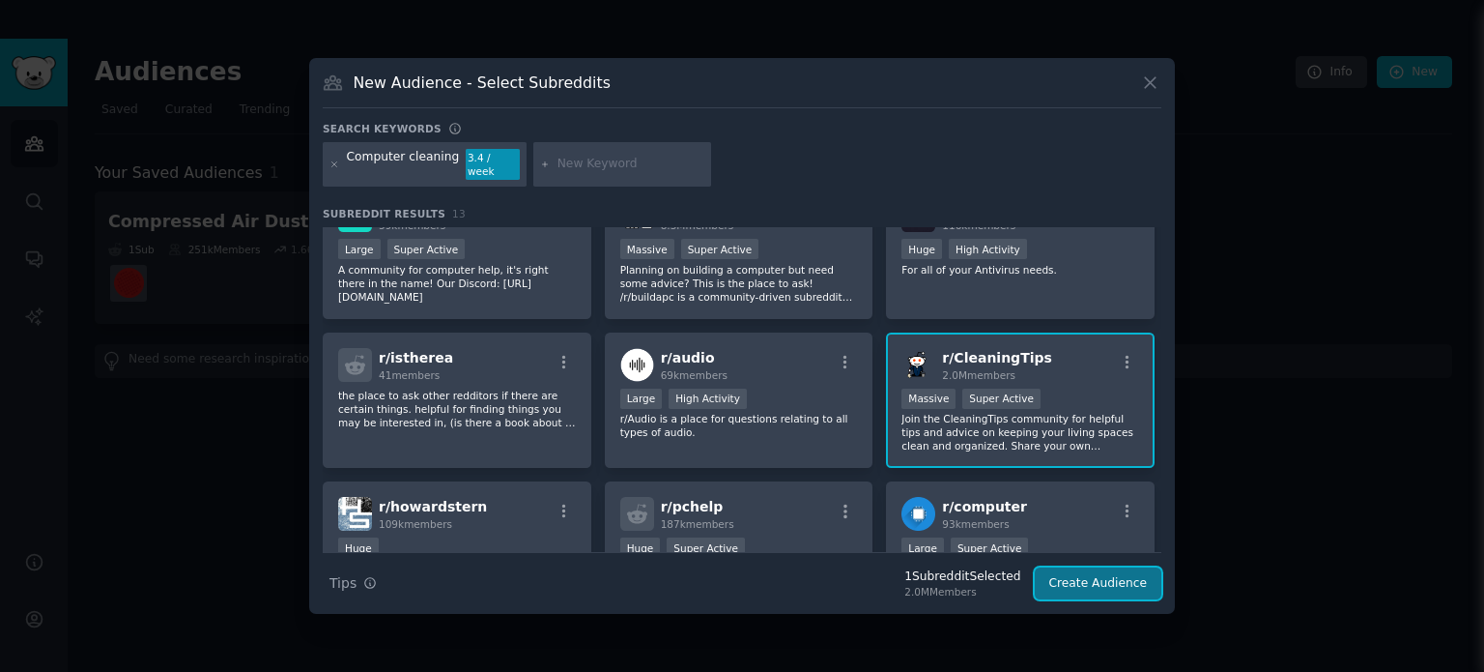
click at [1098, 571] on button "Create Audience" at bounding box center [1099, 583] width 128 height 33
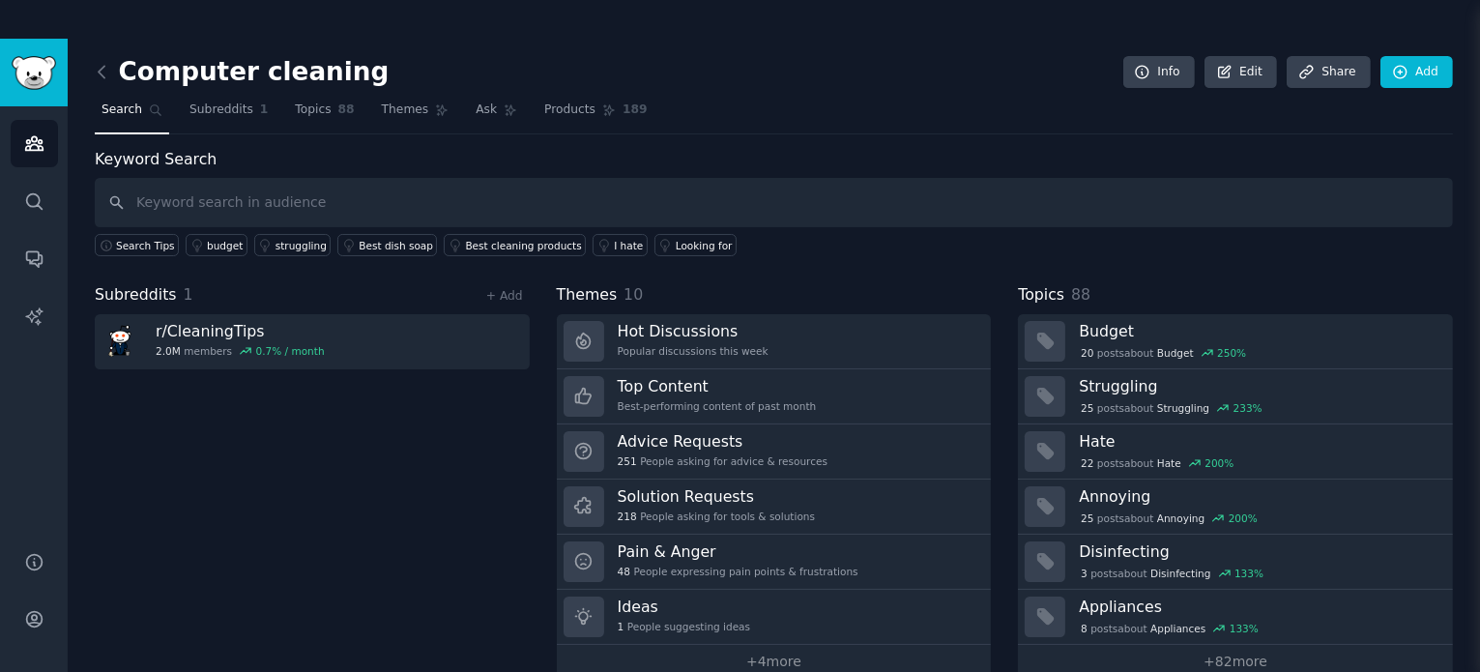
scroll to position [39, 0]
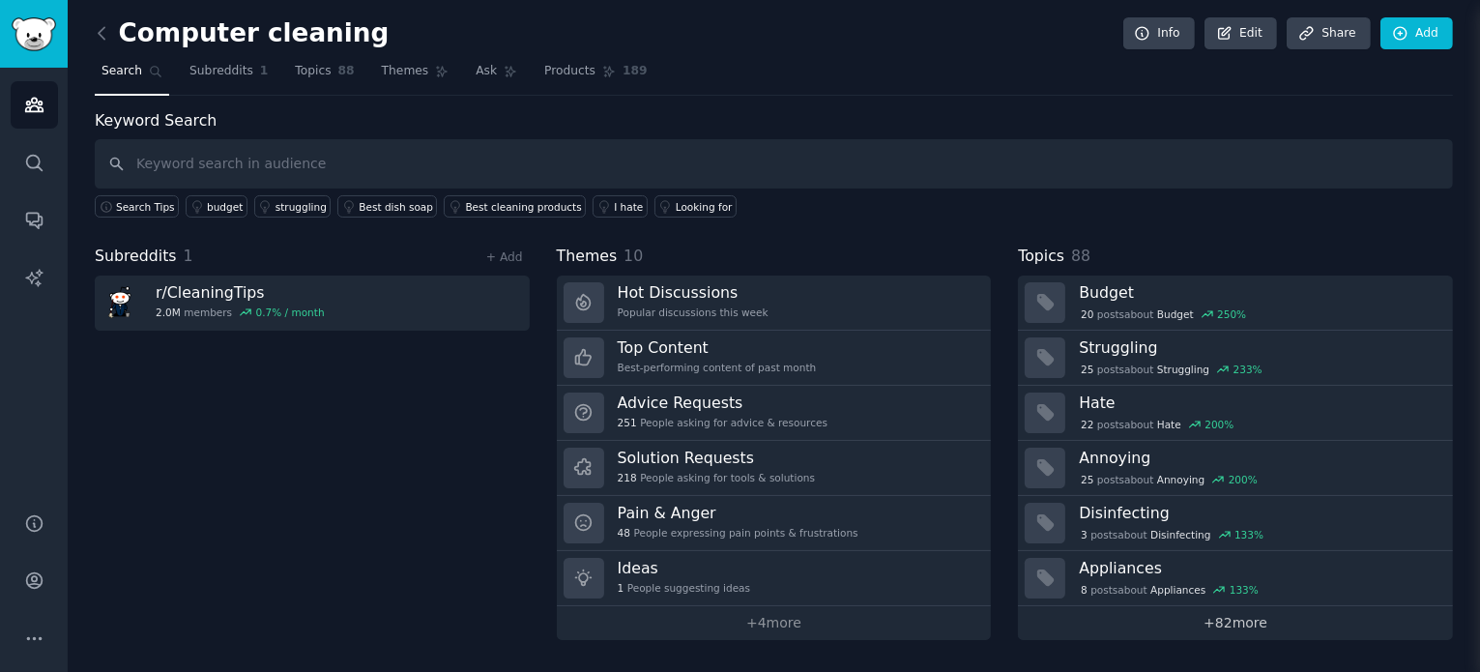
click at [1234, 614] on link "+ 82 more" at bounding box center [1235, 623] width 435 height 34
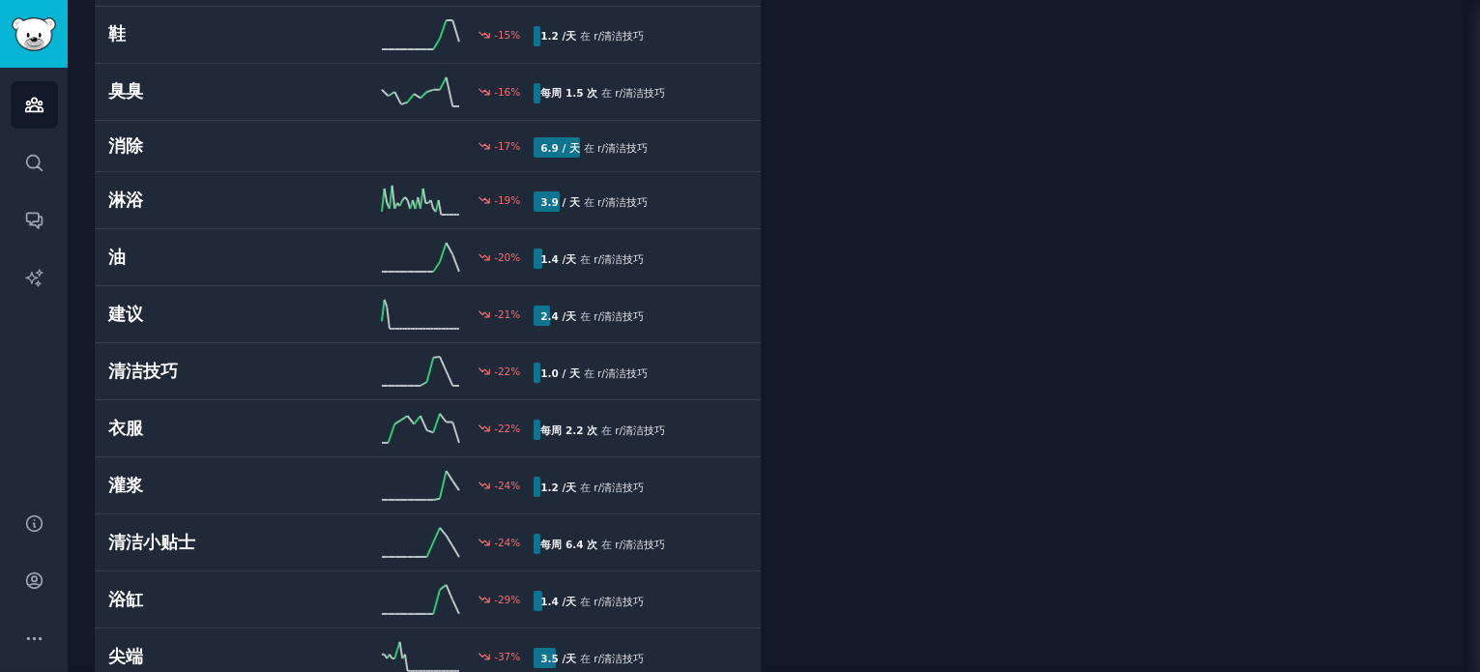
scroll to position [4524, 0]
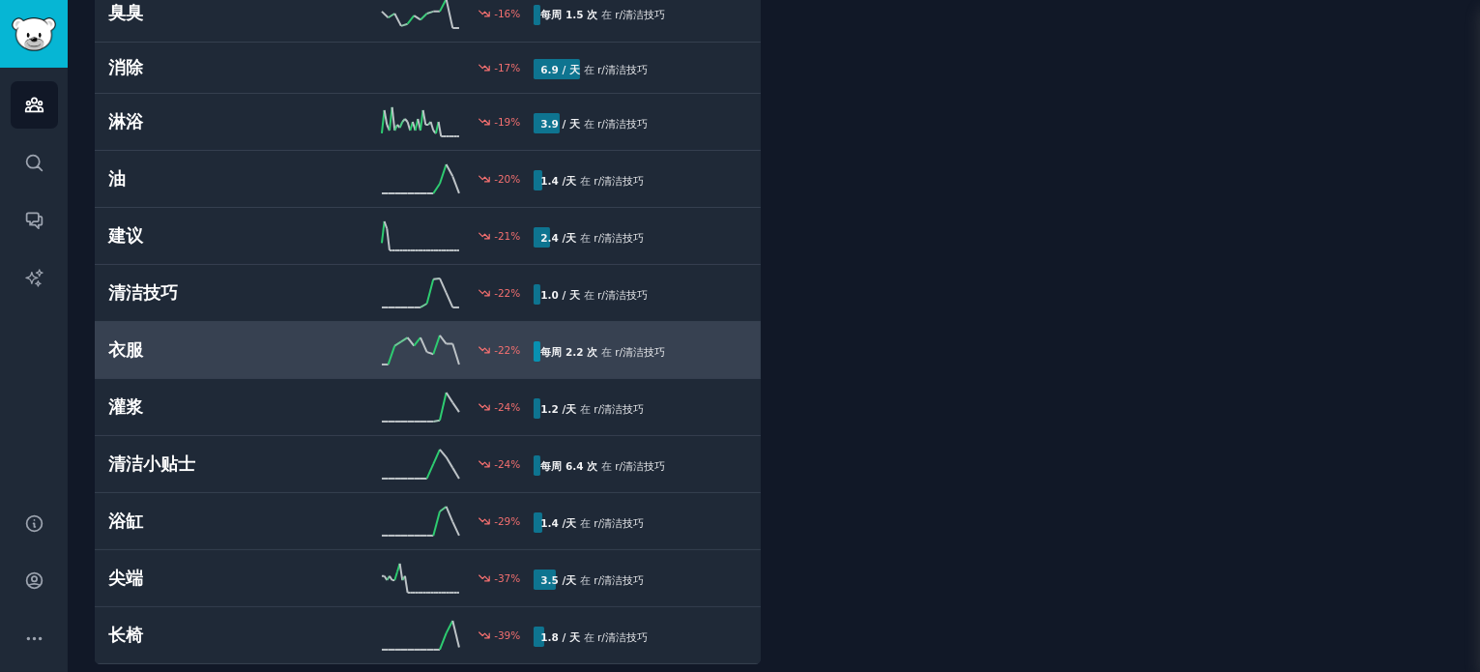
scroll to position [4234, 0]
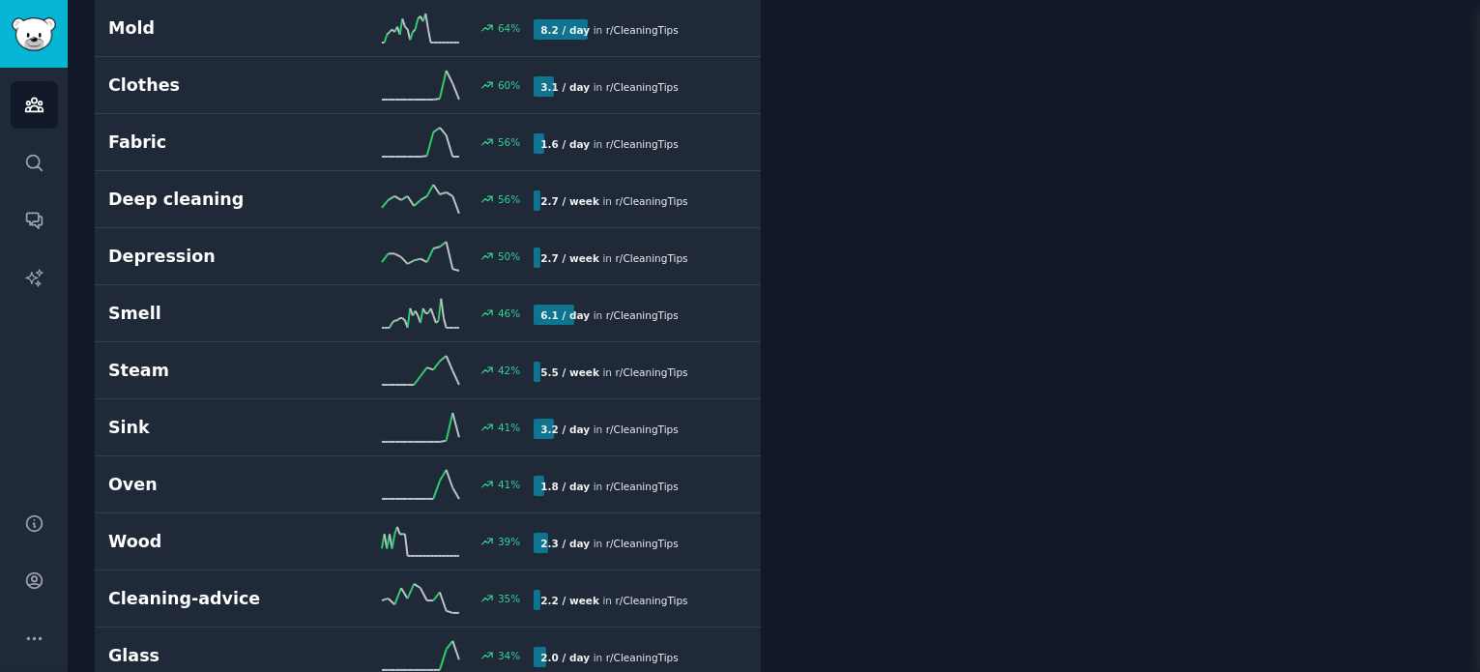
scroll to position [78, 0]
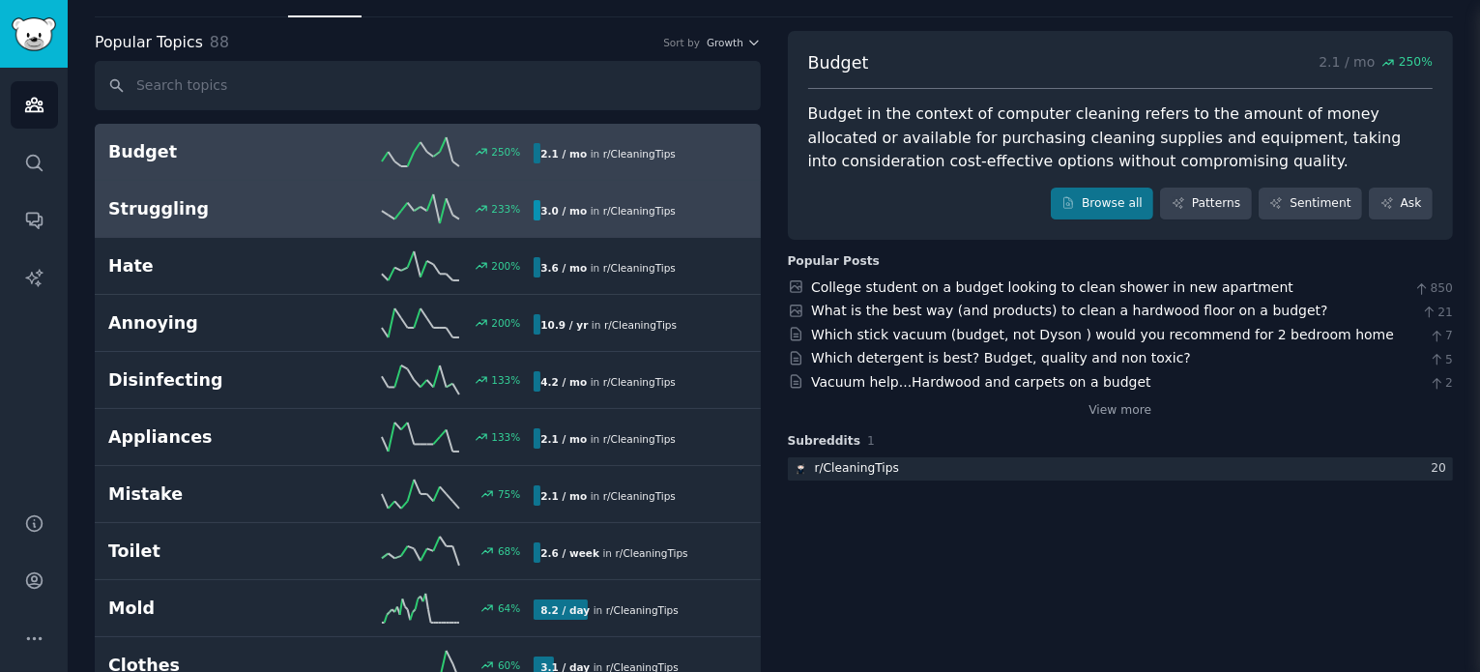
click at [262, 218] on div "Struggling 233 % 3.0 / mo in r/ CleaningTips 233% increase in mentions recently" at bounding box center [427, 208] width 639 height 29
